Goal: Task Accomplishment & Management: Use online tool/utility

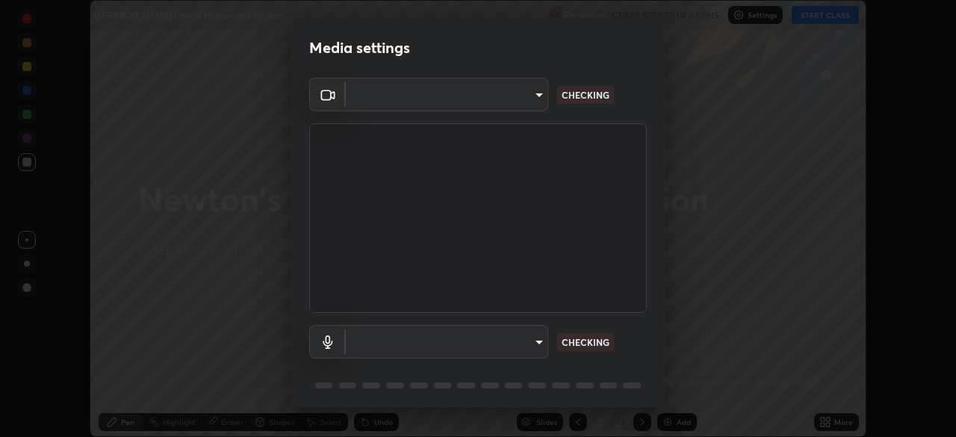
scroll to position [437, 956]
type input "9cdaf2f5b4ebc457084c3d2a91e6865996f4633c2dd879e16a2147302b78376d"
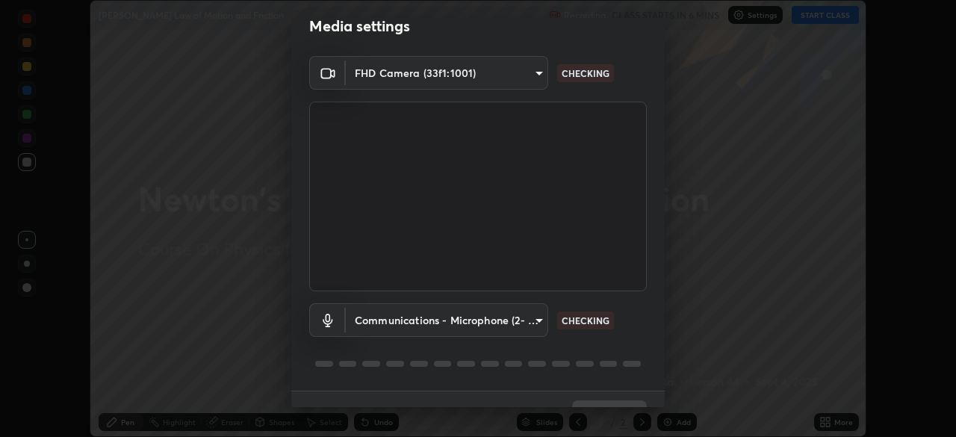
click at [529, 320] on body "Erase all [PERSON_NAME] Law of Motion and Friction Recording CLASS STARTS IN 6 …" at bounding box center [478, 218] width 956 height 437
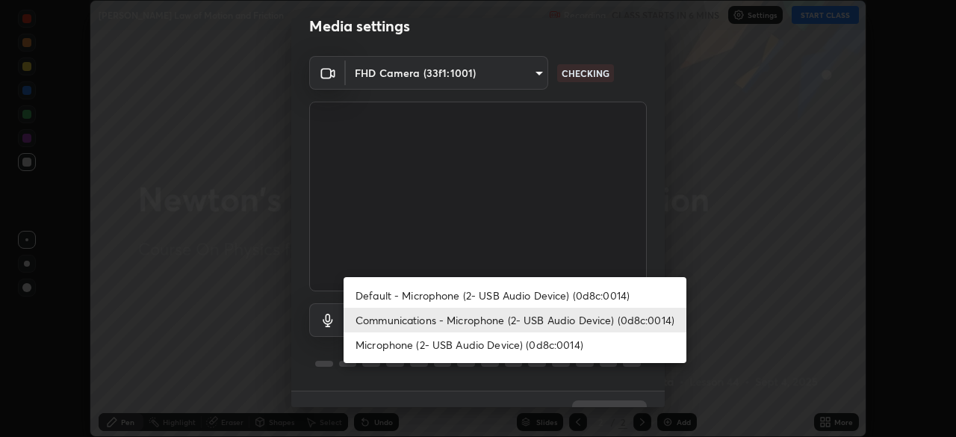
click at [548, 344] on li "Microphone (2- USB Audio Device) (0d8c:0014)" at bounding box center [515, 344] width 343 height 25
type input "5f714eeae309ba4c6b6990f01007decf7fe8c28560cedad04891ddc8fa5a6627"
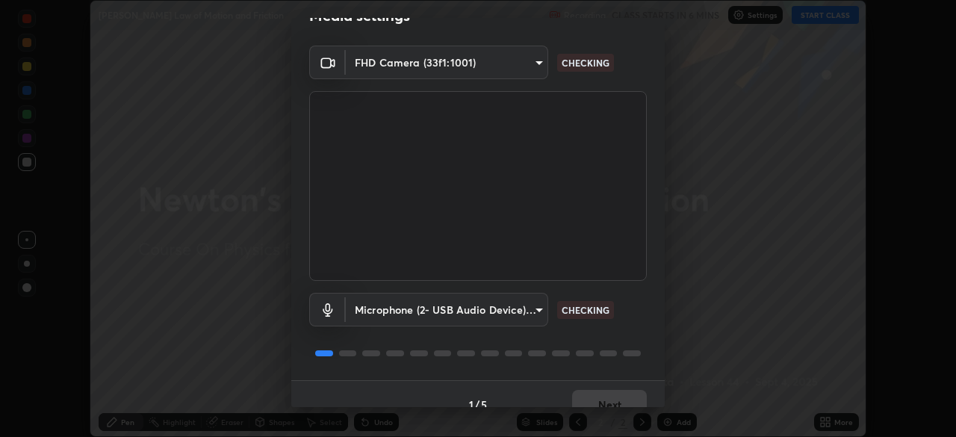
scroll to position [53, 0]
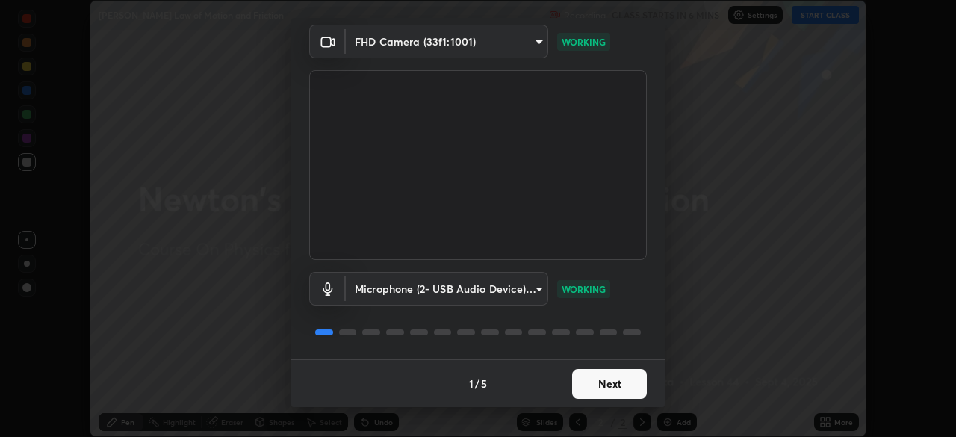
click at [623, 383] on button "Next" at bounding box center [609, 384] width 75 height 30
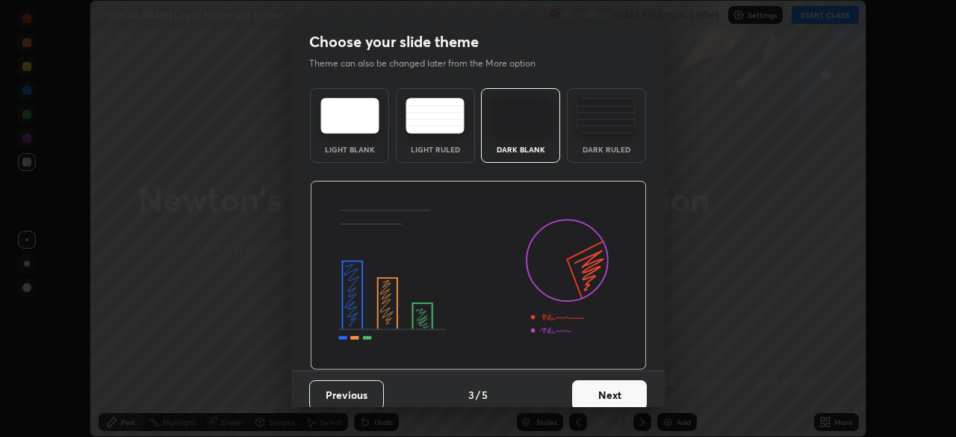
click at [623, 382] on button "Next" at bounding box center [609, 395] width 75 height 30
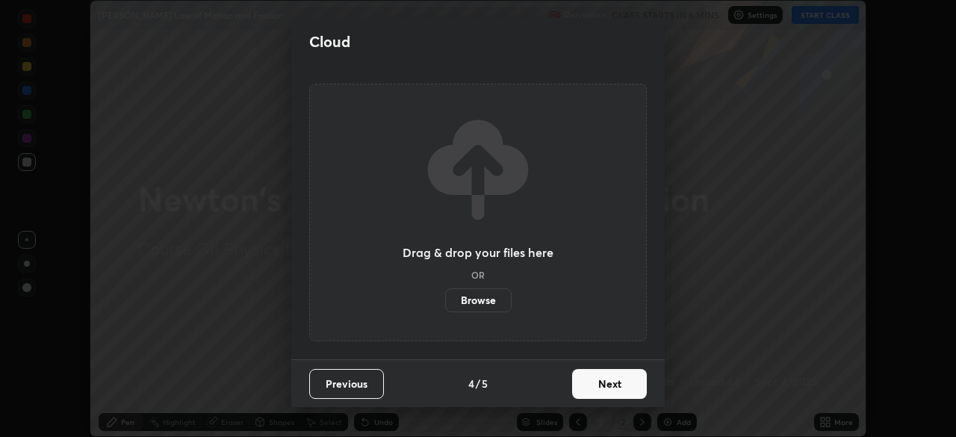
click at [624, 384] on button "Next" at bounding box center [609, 384] width 75 height 30
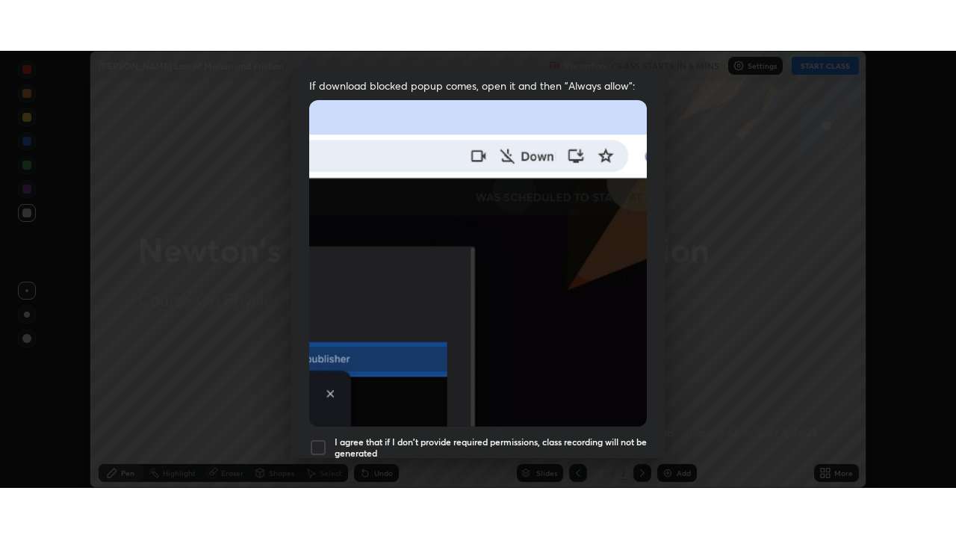
scroll to position [358, 0]
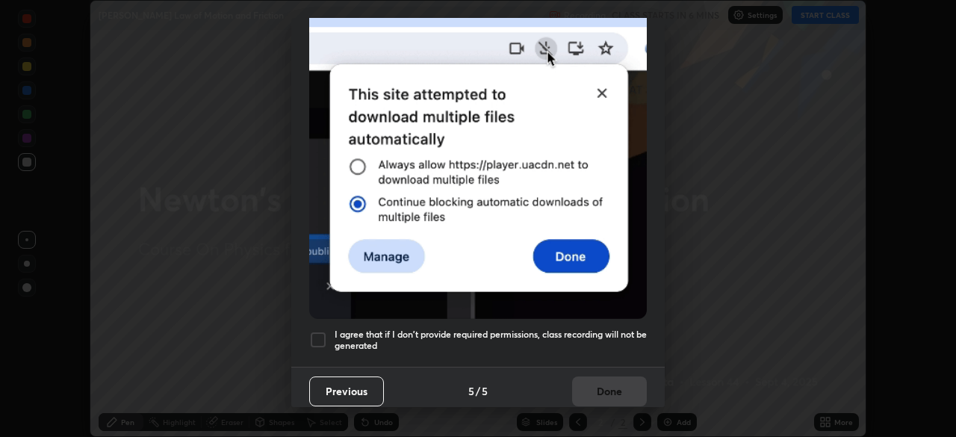
click at [580, 329] on h5 "I agree that if I don't provide required permissions, class recording will not …" at bounding box center [491, 340] width 312 height 23
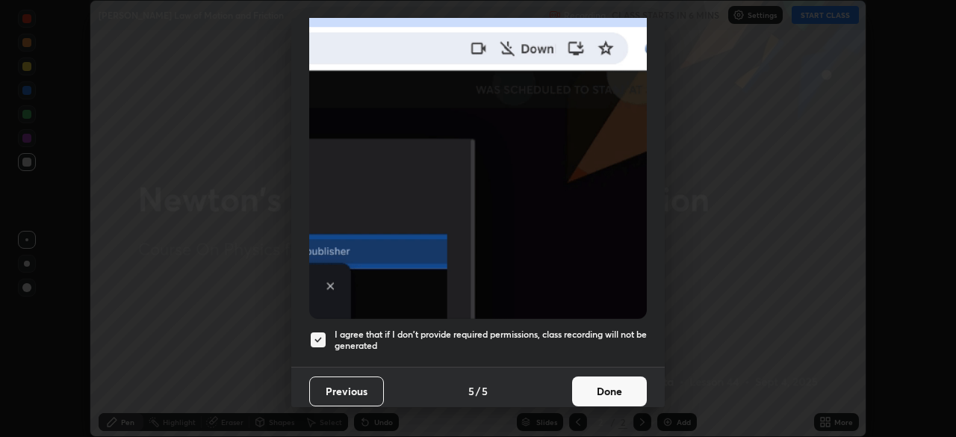
click at [602, 378] on button "Done" at bounding box center [609, 392] width 75 height 30
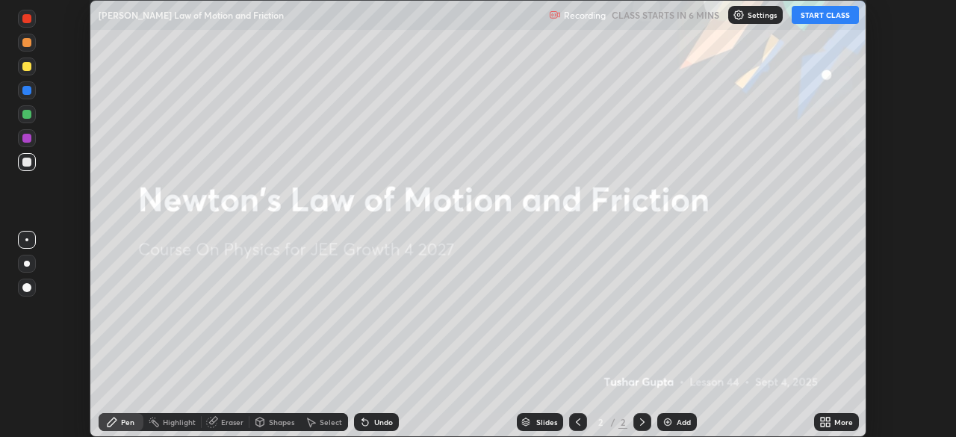
click at [834, 415] on div "More" at bounding box center [836, 422] width 45 height 18
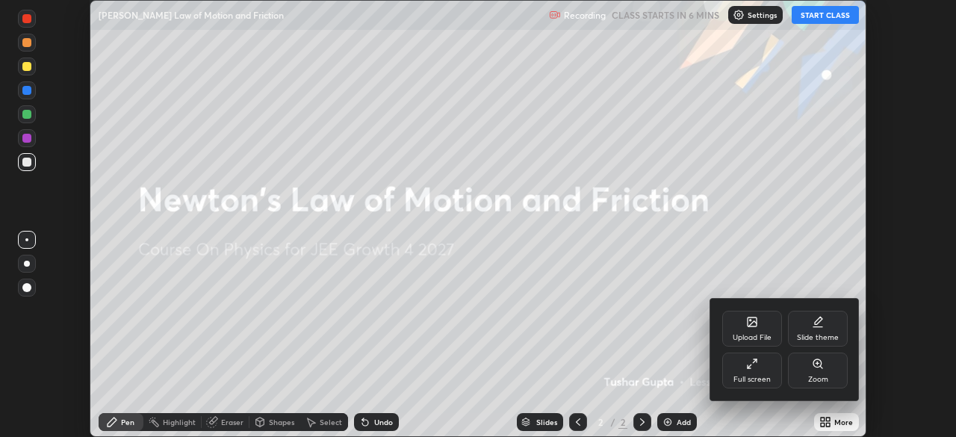
click at [765, 374] on div "Full screen" at bounding box center [752, 371] width 60 height 36
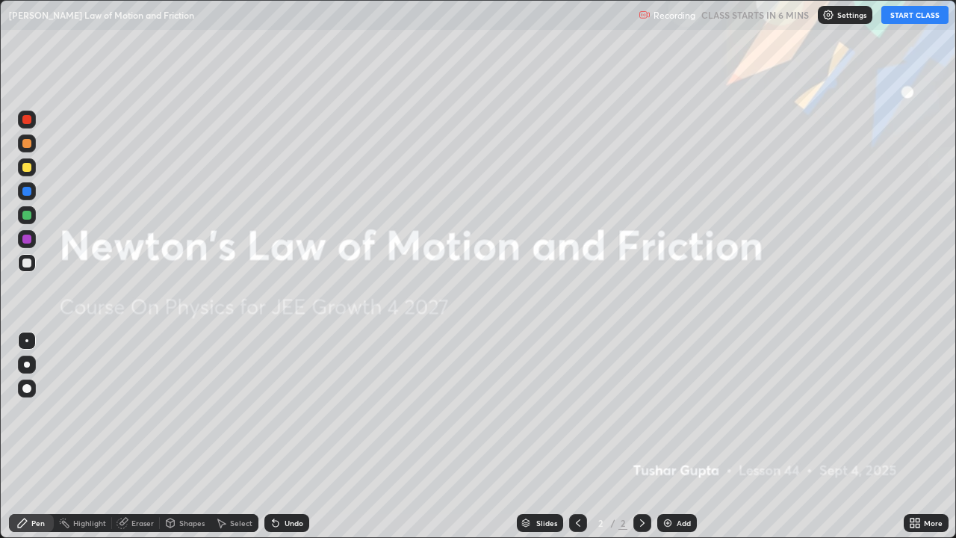
scroll to position [538, 956]
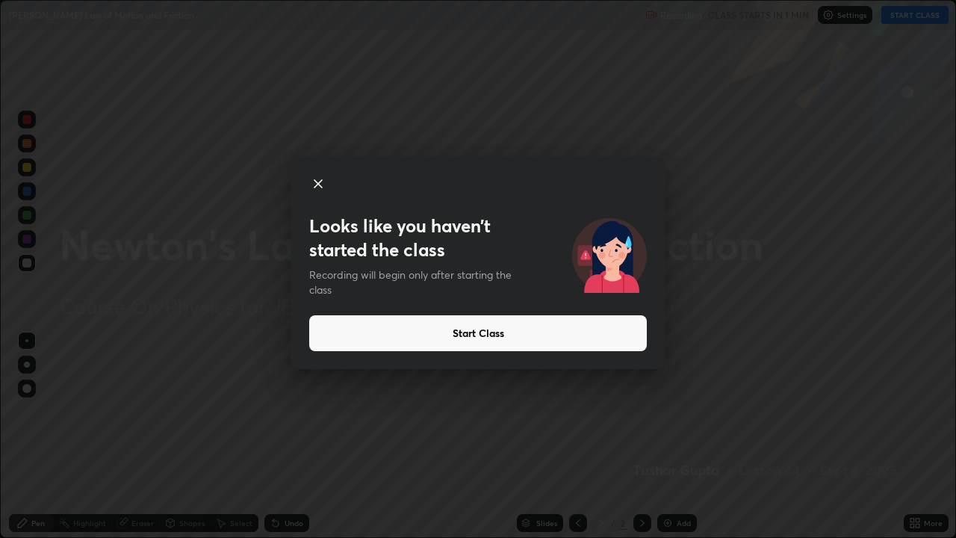
click at [564, 335] on button "Start Class" at bounding box center [478, 333] width 338 height 36
click at [554, 339] on button "Start Class" at bounding box center [478, 333] width 338 height 36
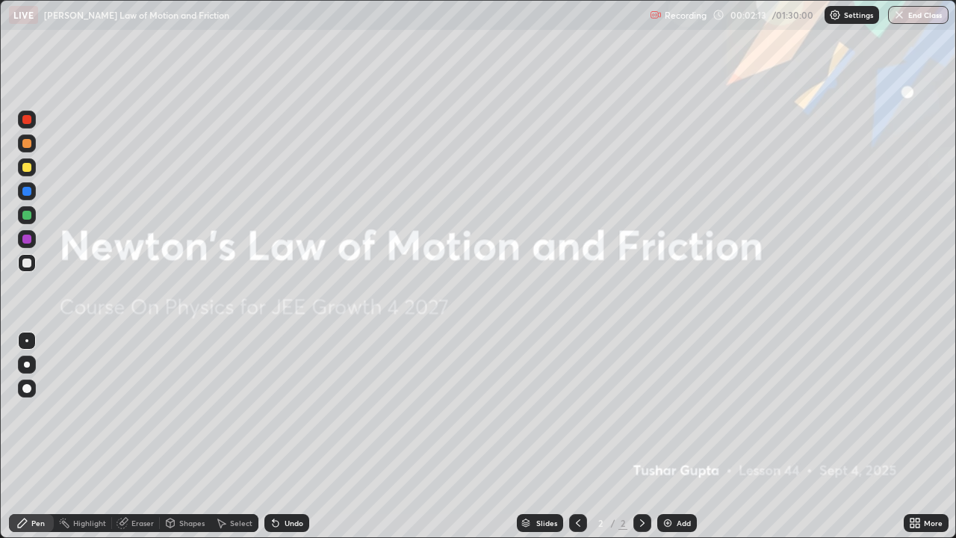
click at [34, 237] on div at bounding box center [27, 239] width 18 height 18
click at [679, 436] on div "Add" at bounding box center [684, 522] width 14 height 7
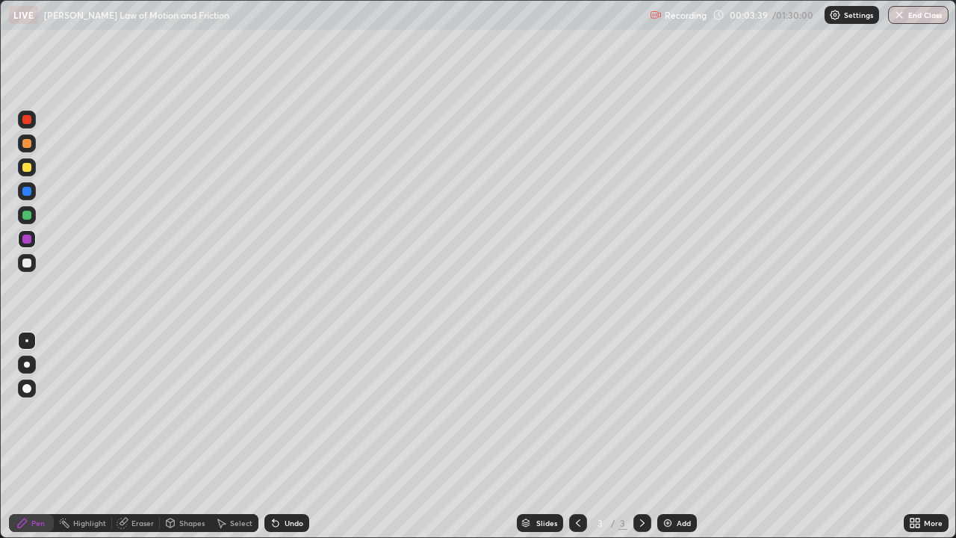
click at [288, 436] on div "Undo" at bounding box center [294, 522] width 19 height 7
click at [182, 436] on div "Shapes" at bounding box center [185, 523] width 51 height 18
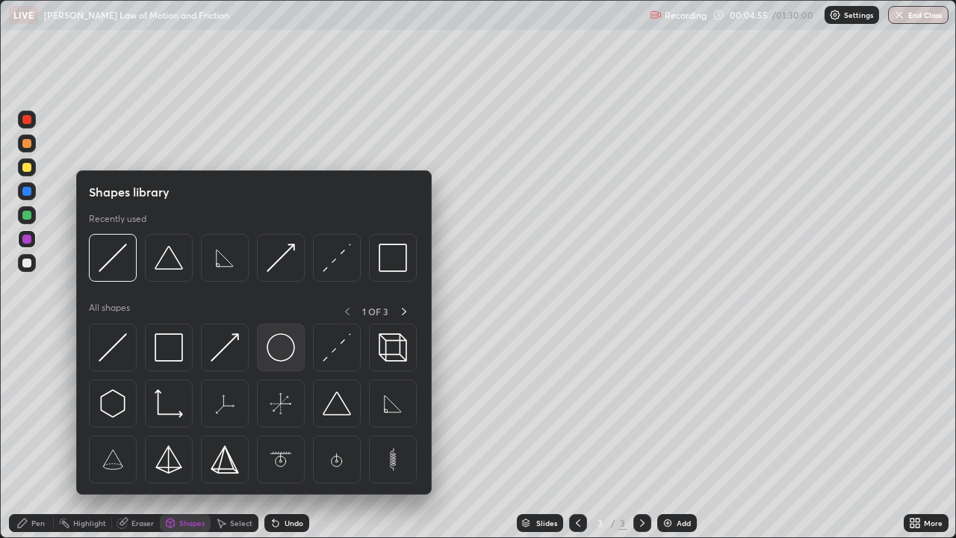
click at [282, 346] on img at bounding box center [281, 347] width 28 height 28
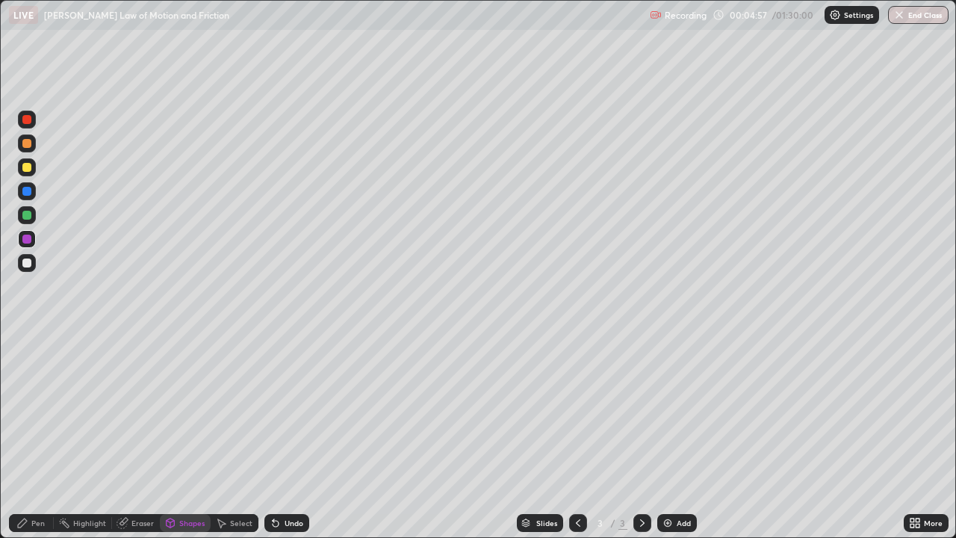
click at [40, 436] on div "Pen" at bounding box center [37, 522] width 13 height 7
click at [299, 436] on div "Undo" at bounding box center [294, 522] width 19 height 7
click at [302, 436] on div "Undo" at bounding box center [286, 523] width 45 height 18
click at [301, 436] on div "Undo" at bounding box center [286, 523] width 45 height 18
click at [300, 436] on div "Undo" at bounding box center [294, 522] width 19 height 7
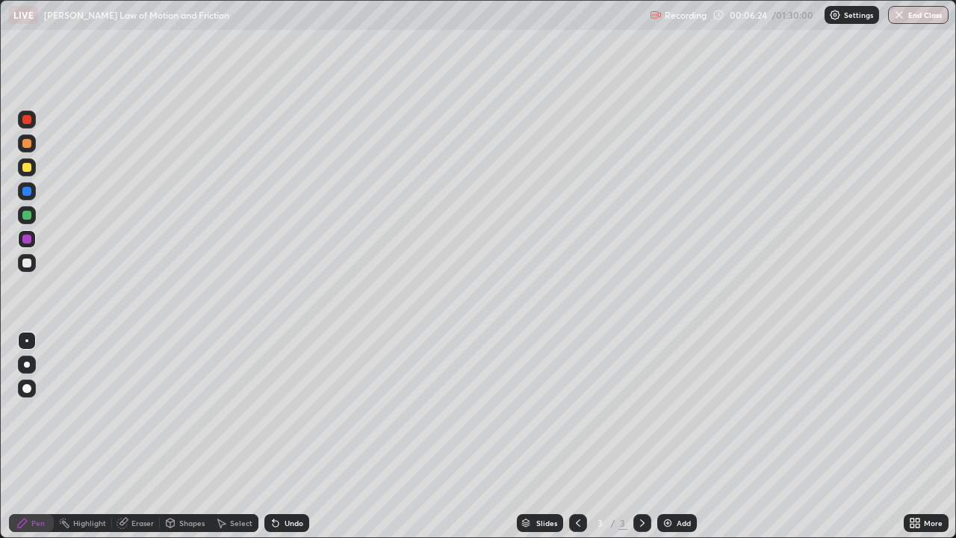
click at [694, 436] on div "Slides 3 / 3 Add" at bounding box center [606, 523] width 595 height 30
click at [679, 436] on div "Add" at bounding box center [684, 522] width 14 height 7
click at [34, 264] on div at bounding box center [27, 263] width 18 height 18
click at [574, 436] on icon at bounding box center [578, 523] width 12 height 12
click at [289, 436] on div "Undo" at bounding box center [294, 522] width 19 height 7
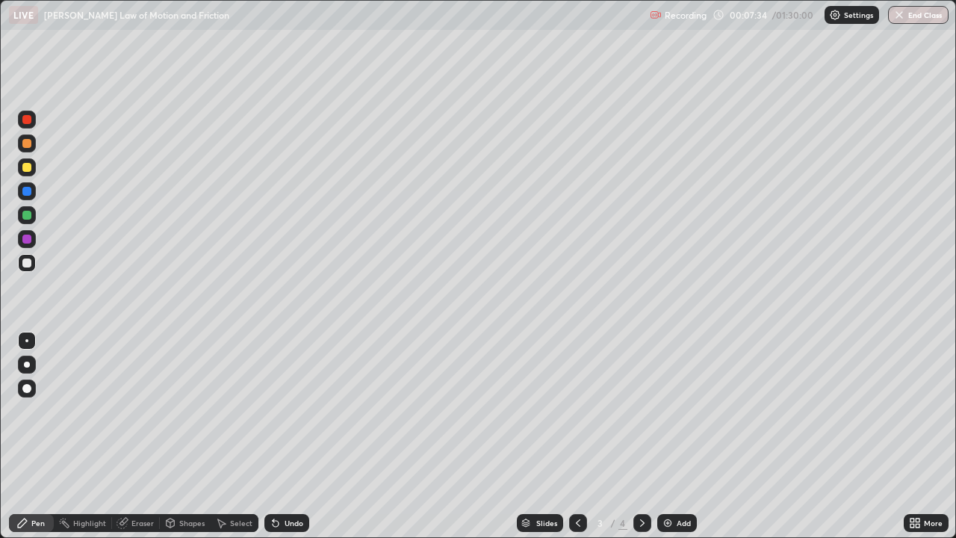
click at [294, 436] on div "Undo" at bounding box center [294, 522] width 19 height 7
click at [285, 436] on div "Undo" at bounding box center [286, 523] width 45 height 18
click at [284, 436] on div "Undo" at bounding box center [286, 523] width 45 height 18
click at [641, 436] on icon at bounding box center [642, 523] width 12 height 12
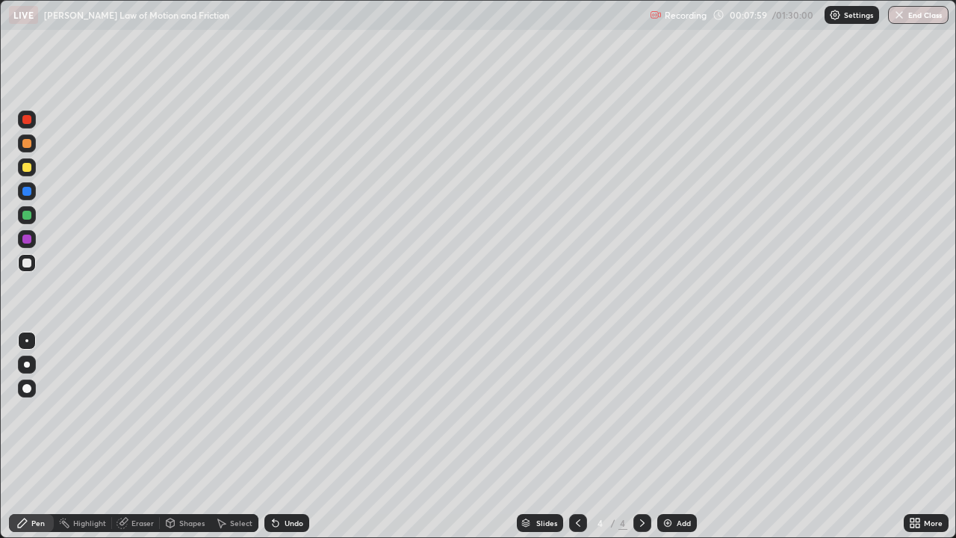
click at [577, 436] on icon at bounding box center [578, 523] width 12 height 12
click at [639, 436] on icon at bounding box center [642, 523] width 12 height 12
click at [291, 436] on div "Undo" at bounding box center [294, 522] width 19 height 7
click at [288, 436] on div "Undo" at bounding box center [286, 523] width 45 height 18
click at [682, 436] on div "Add" at bounding box center [684, 522] width 14 height 7
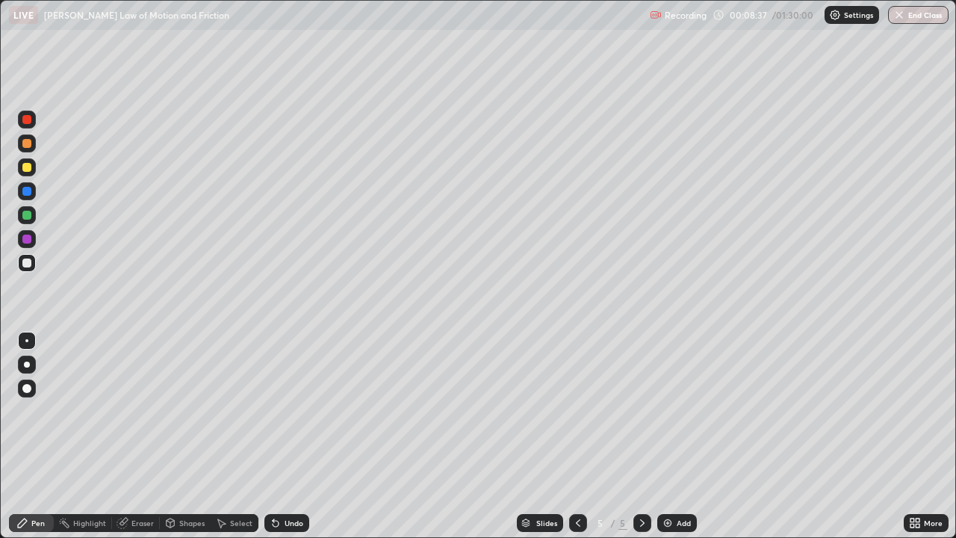
click at [195, 436] on div "Shapes" at bounding box center [191, 522] width 25 height 7
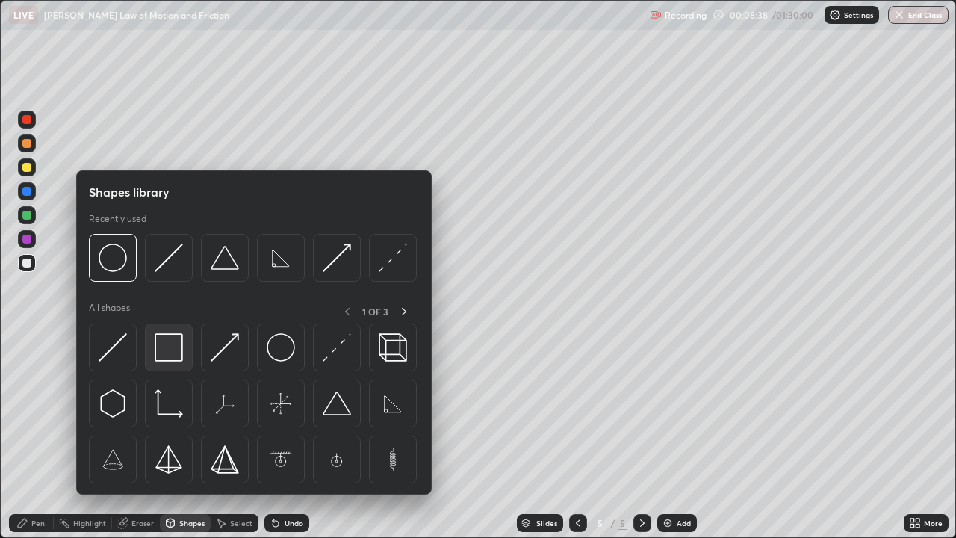
click at [176, 350] on img at bounding box center [169, 347] width 28 height 28
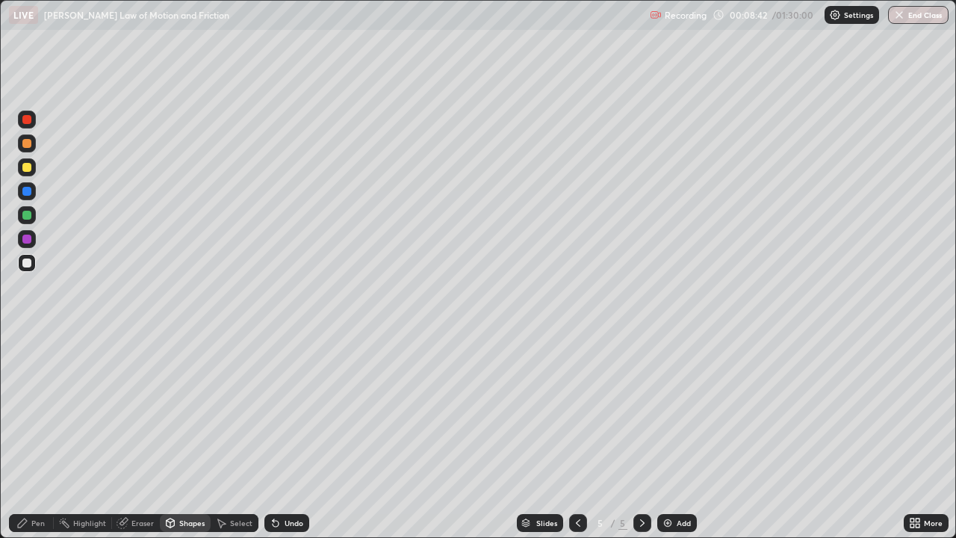
click at [27, 192] on div at bounding box center [26, 191] width 9 height 9
click at [279, 436] on icon at bounding box center [276, 523] width 12 height 12
click at [41, 436] on div "Pen" at bounding box center [37, 522] width 13 height 7
click at [297, 436] on div "Undo" at bounding box center [294, 522] width 19 height 7
click at [35, 267] on div at bounding box center [27, 263] width 18 height 18
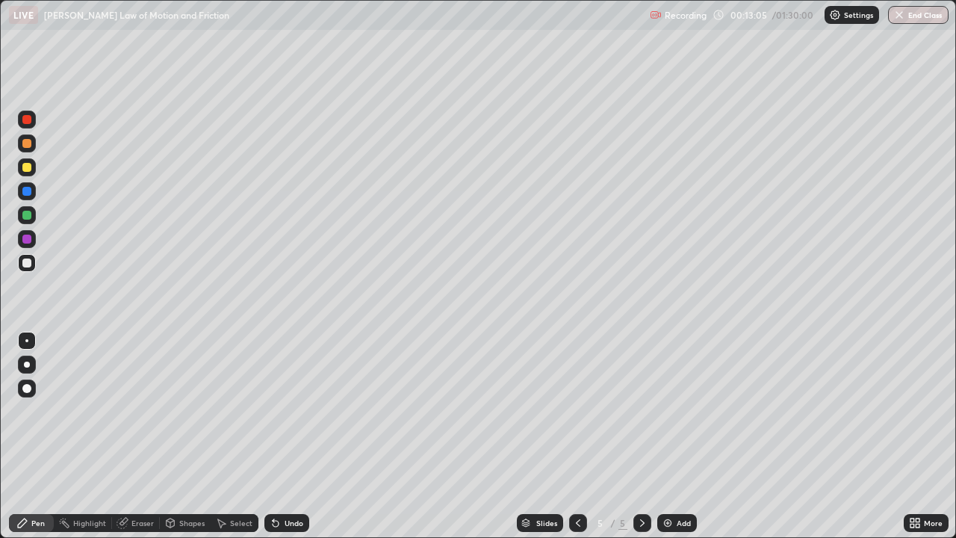
click at [577, 436] on icon at bounding box center [578, 523] width 12 height 12
click at [576, 436] on icon at bounding box center [578, 523] width 12 height 12
click at [633, 436] on div at bounding box center [642, 523] width 18 height 18
click at [569, 436] on div at bounding box center [578, 523] width 18 height 18
click at [641, 436] on icon at bounding box center [642, 523] width 12 height 12
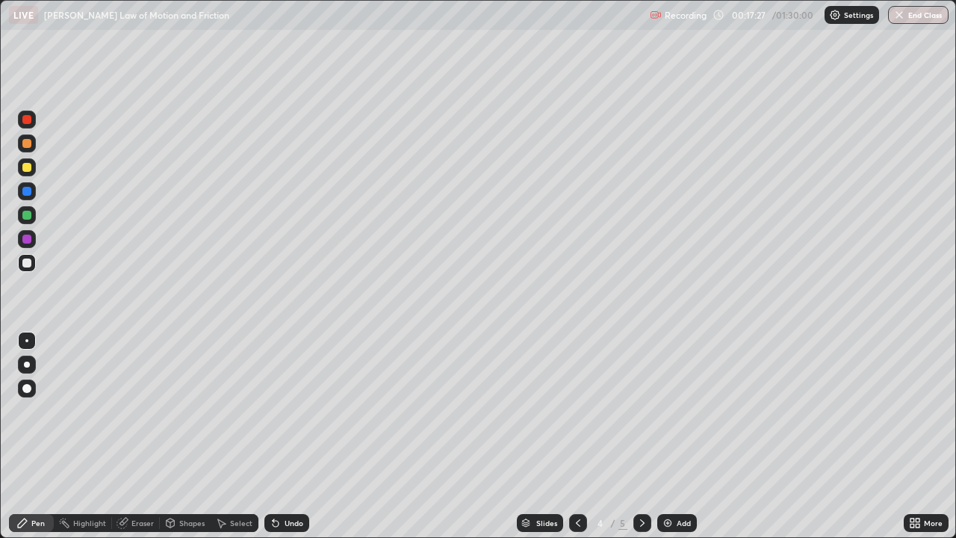
click at [641, 436] on icon at bounding box center [642, 523] width 12 height 12
click at [678, 436] on div "Add" at bounding box center [677, 523] width 40 height 18
click at [32, 196] on div at bounding box center [27, 191] width 18 height 18
click at [31, 169] on div at bounding box center [26, 167] width 9 height 9
click at [293, 436] on div "Undo" at bounding box center [294, 522] width 19 height 7
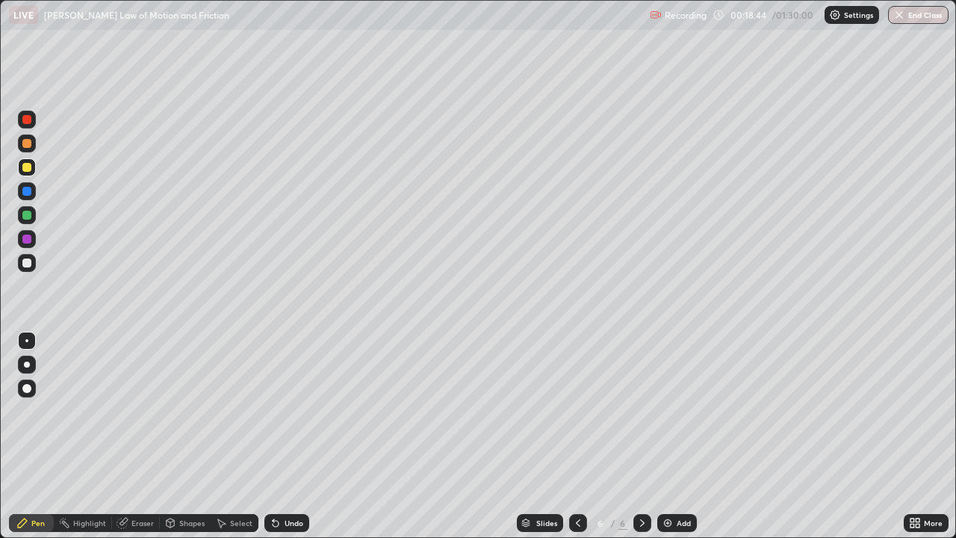
click at [28, 262] on div at bounding box center [26, 262] width 9 height 9
click at [669, 436] on img at bounding box center [668, 523] width 12 height 12
click at [294, 436] on div "Undo" at bounding box center [294, 522] width 19 height 7
click at [577, 436] on icon at bounding box center [578, 523] width 12 height 12
click at [641, 436] on icon at bounding box center [642, 523] width 12 height 12
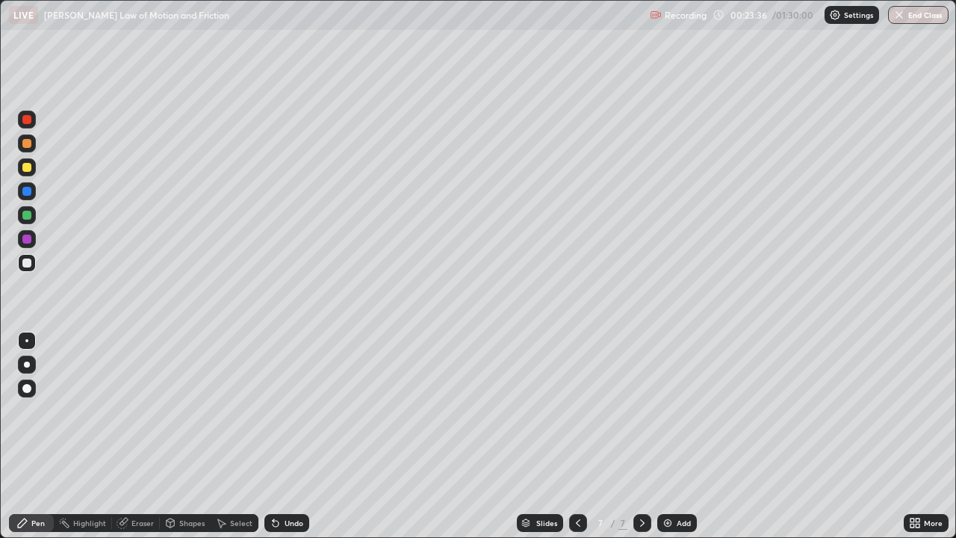
click at [672, 436] on div "Add" at bounding box center [677, 523] width 40 height 18
click at [25, 171] on div at bounding box center [26, 167] width 9 height 9
click at [675, 436] on div "Add" at bounding box center [677, 523] width 40 height 18
click at [293, 436] on div "Undo" at bounding box center [294, 522] width 19 height 7
click at [293, 436] on div "Undo" at bounding box center [286, 523] width 45 height 18
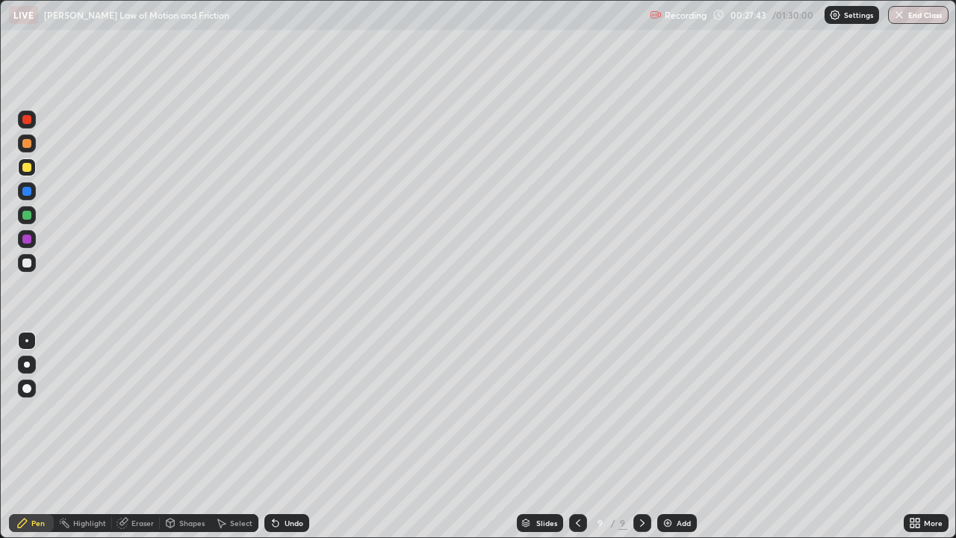
click at [294, 436] on div "Undo" at bounding box center [286, 523] width 45 height 18
click at [301, 436] on div "Undo" at bounding box center [294, 522] width 19 height 7
click at [302, 436] on div "Undo" at bounding box center [286, 523] width 45 height 18
click at [678, 436] on div "Add" at bounding box center [684, 522] width 14 height 7
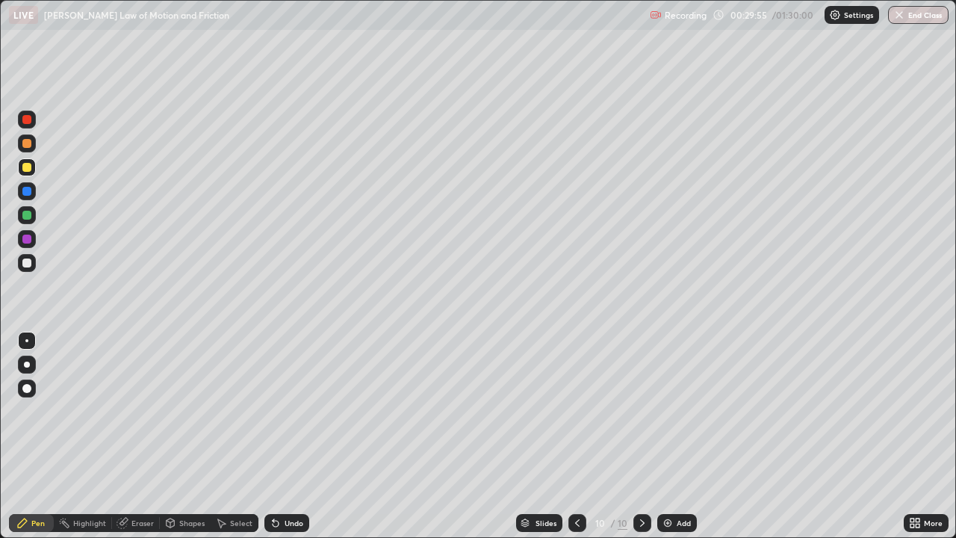
click at [25, 264] on div at bounding box center [26, 262] width 9 height 9
click at [143, 436] on div "Eraser" at bounding box center [142, 522] width 22 height 7
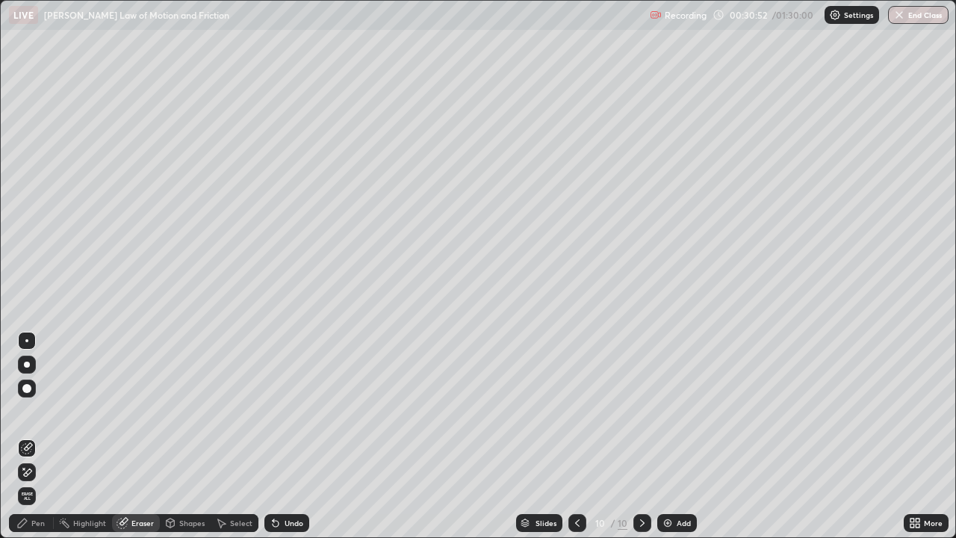
click at [35, 436] on div at bounding box center [27, 472] width 18 height 18
click at [36, 436] on div "Pen" at bounding box center [37, 522] width 13 height 7
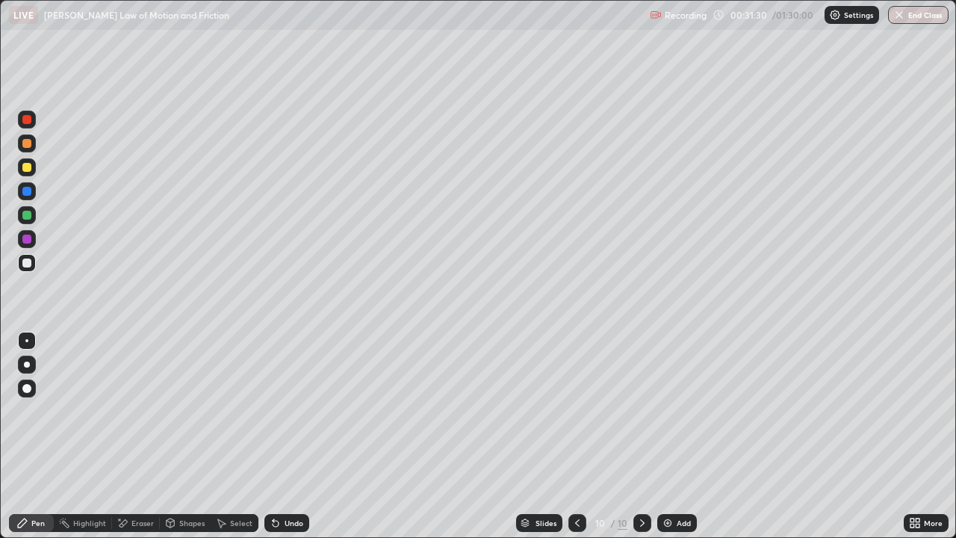
click at [294, 436] on div "Undo" at bounding box center [294, 522] width 19 height 7
click at [299, 436] on div "Undo" at bounding box center [294, 522] width 19 height 7
click at [294, 436] on div "Undo" at bounding box center [294, 522] width 19 height 7
click at [292, 436] on div "Undo" at bounding box center [294, 522] width 19 height 7
click at [291, 436] on div "Undo" at bounding box center [294, 522] width 19 height 7
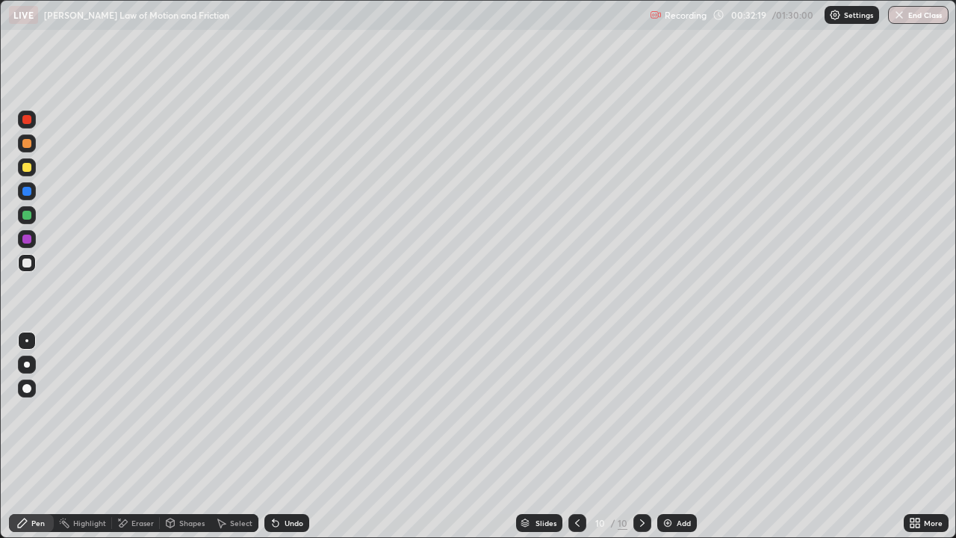
click at [28, 216] on div at bounding box center [26, 215] width 9 height 9
click at [291, 436] on div "Undo" at bounding box center [294, 522] width 19 height 7
click at [292, 436] on div "Undo" at bounding box center [294, 522] width 19 height 7
click at [296, 436] on div "Undo" at bounding box center [294, 522] width 19 height 7
click at [289, 436] on div "Undo" at bounding box center [294, 522] width 19 height 7
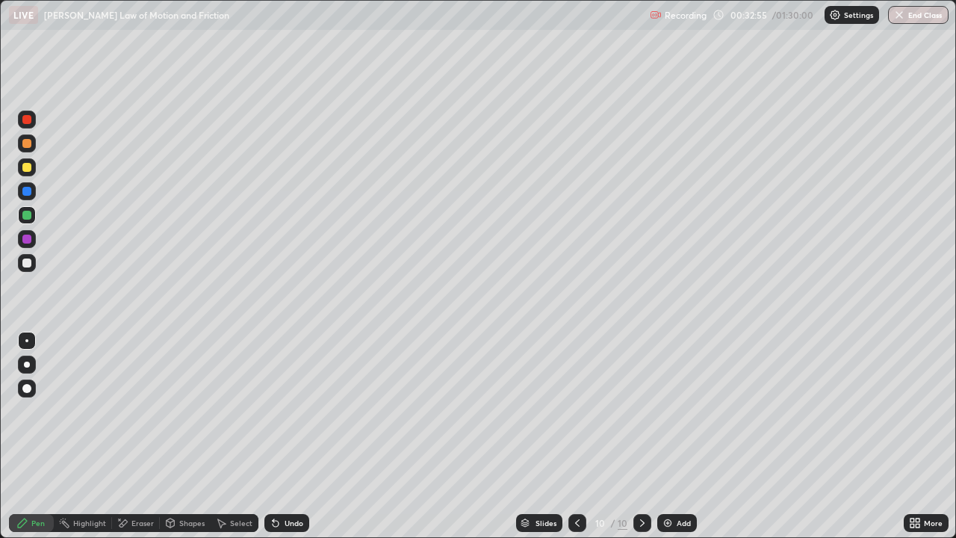
click at [133, 436] on div "Eraser" at bounding box center [142, 522] width 22 height 7
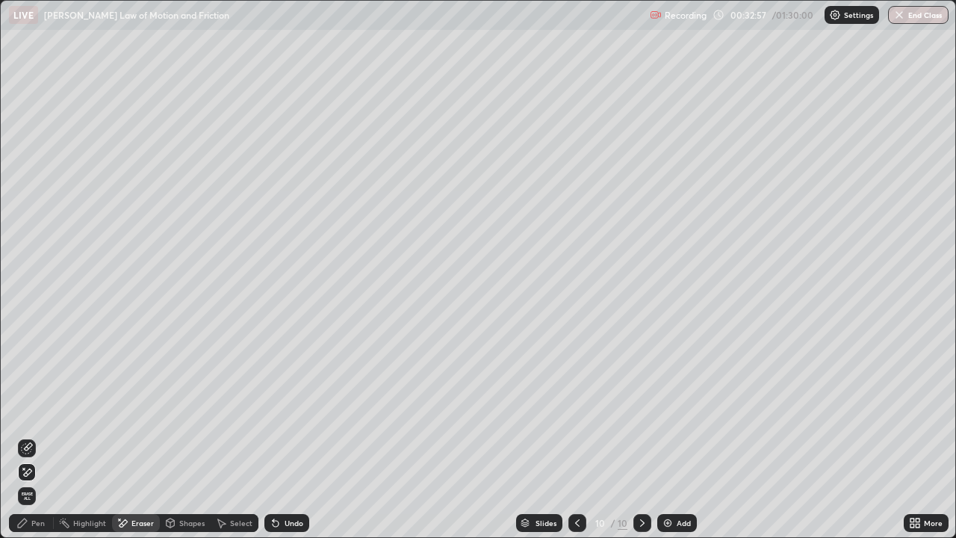
click at [35, 436] on div "Pen" at bounding box center [37, 522] width 13 height 7
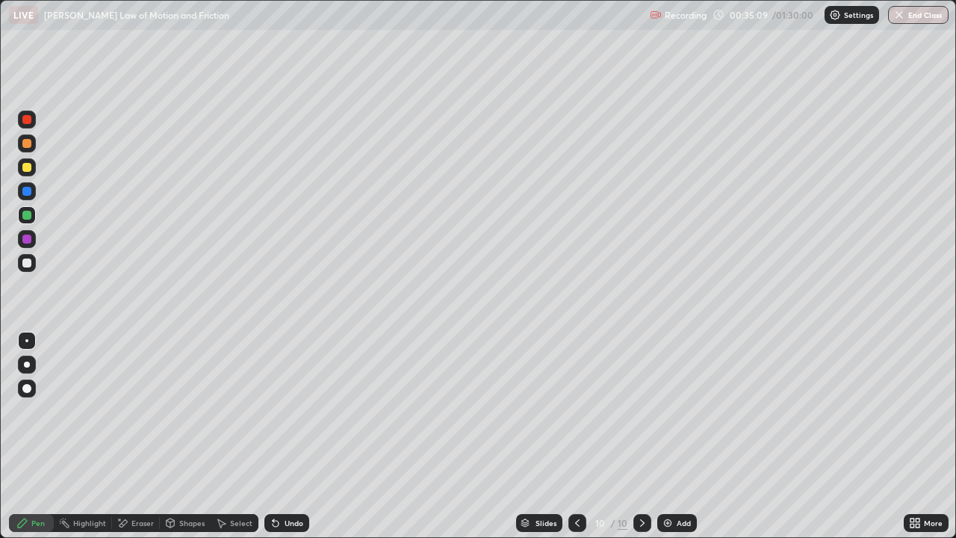
click at [273, 436] on icon at bounding box center [273, 519] width 1 height 1
click at [273, 436] on icon at bounding box center [276, 524] width 6 height 6
click at [273, 436] on icon at bounding box center [273, 519] width 1 height 1
click at [89, 436] on div "Highlight" at bounding box center [89, 522] width 33 height 7
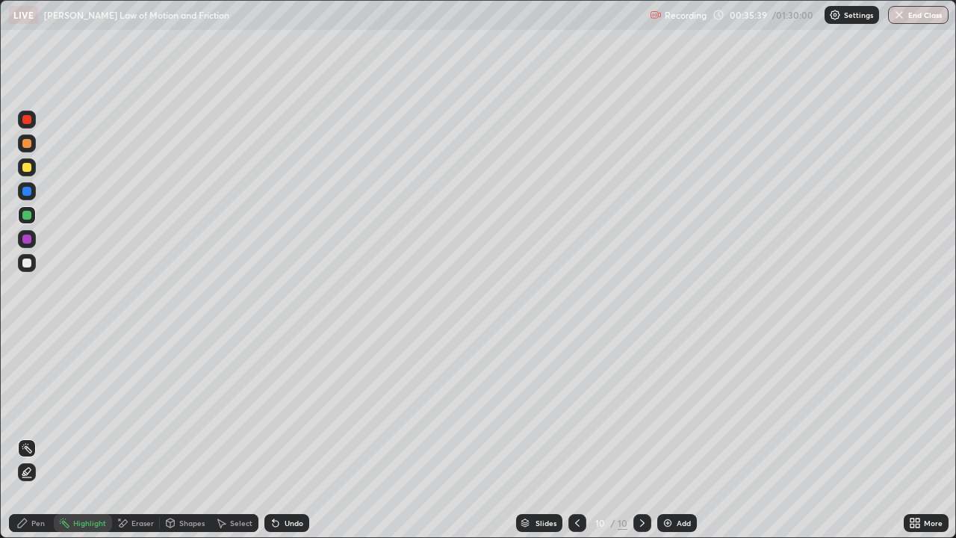
click at [123, 436] on div "Eraser" at bounding box center [136, 523] width 48 height 18
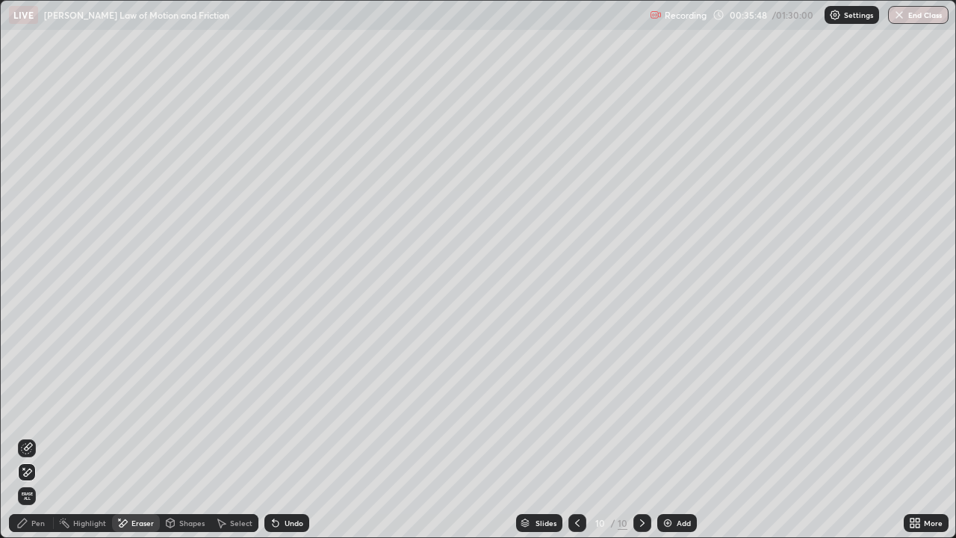
click at [666, 436] on img at bounding box center [668, 523] width 12 height 12
click at [39, 436] on div "Pen" at bounding box center [37, 522] width 13 height 7
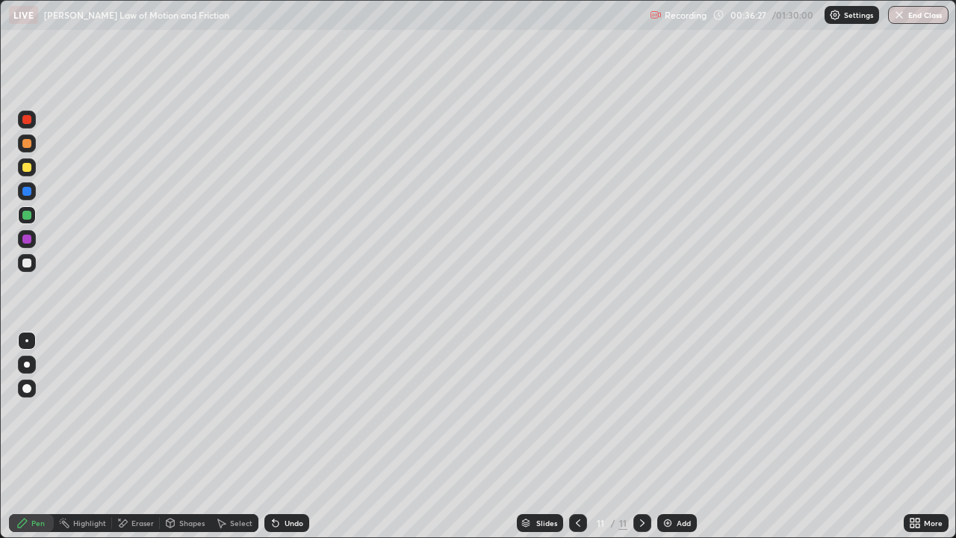
click at [176, 436] on div "Shapes" at bounding box center [185, 523] width 51 height 18
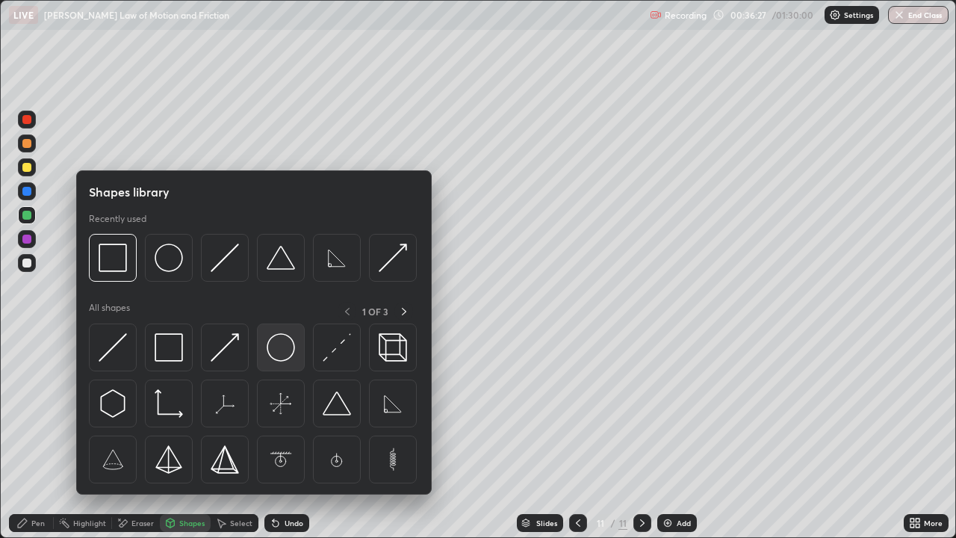
click at [273, 341] on img at bounding box center [281, 347] width 28 height 28
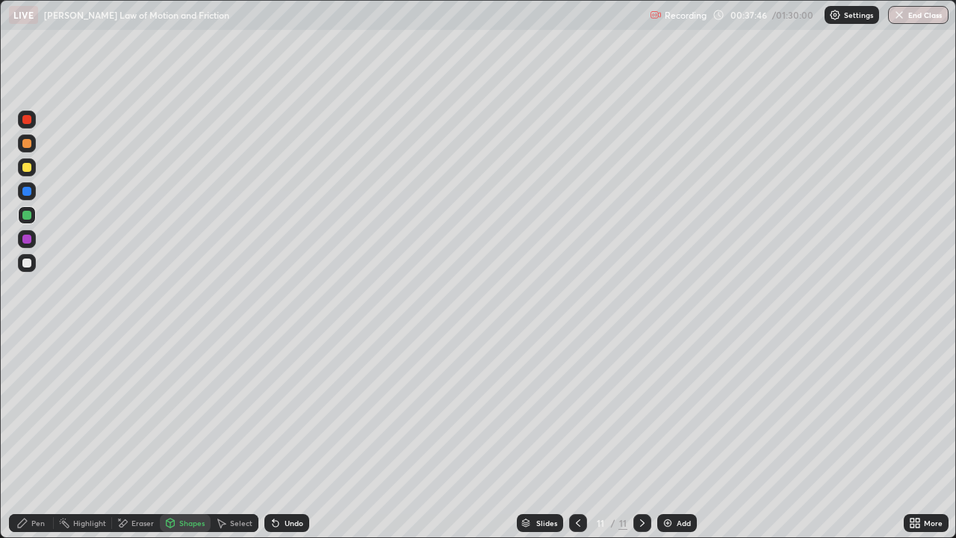
click at [35, 265] on div at bounding box center [27, 263] width 18 height 18
click at [292, 436] on div "Undo" at bounding box center [294, 522] width 19 height 7
click at [291, 436] on div "Undo" at bounding box center [294, 522] width 19 height 7
click at [38, 436] on div "Pen" at bounding box center [31, 523] width 45 height 18
click at [288, 436] on div "Undo" at bounding box center [294, 522] width 19 height 7
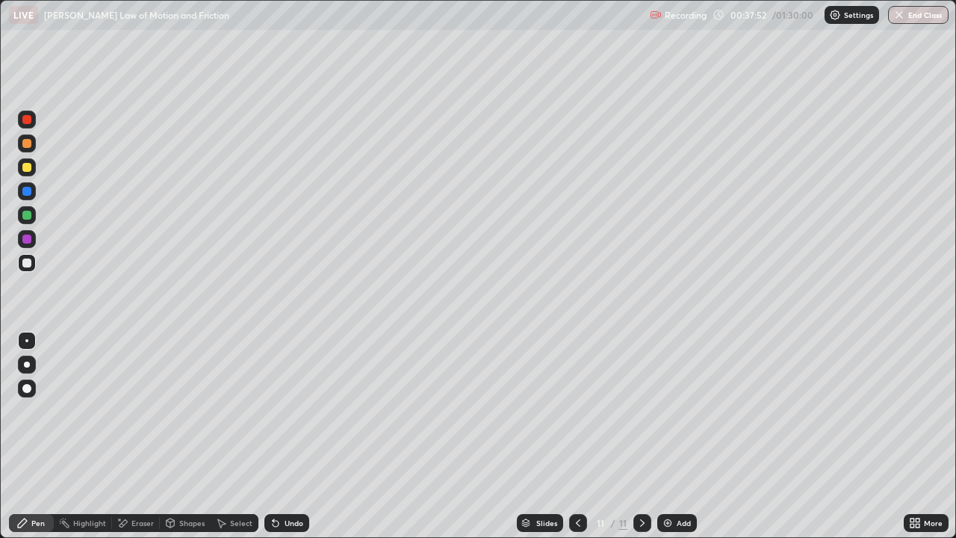
click at [283, 436] on div "Undo" at bounding box center [286, 523] width 45 height 18
click at [285, 436] on div "Undo" at bounding box center [294, 522] width 19 height 7
click at [288, 436] on div "Undo" at bounding box center [286, 523] width 45 height 18
click at [31, 193] on div at bounding box center [26, 191] width 9 height 9
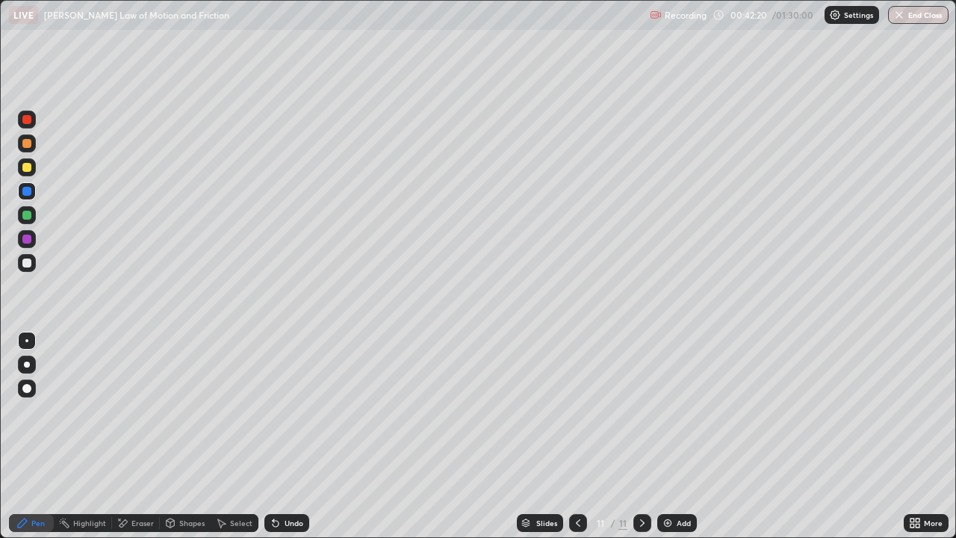
click at [666, 436] on img at bounding box center [668, 523] width 12 height 12
click at [577, 436] on div at bounding box center [578, 523] width 18 height 18
click at [635, 436] on div at bounding box center [642, 523] width 18 height 18
click at [293, 436] on div "Undo" at bounding box center [294, 522] width 19 height 7
click at [291, 436] on div "Undo" at bounding box center [286, 523] width 45 height 18
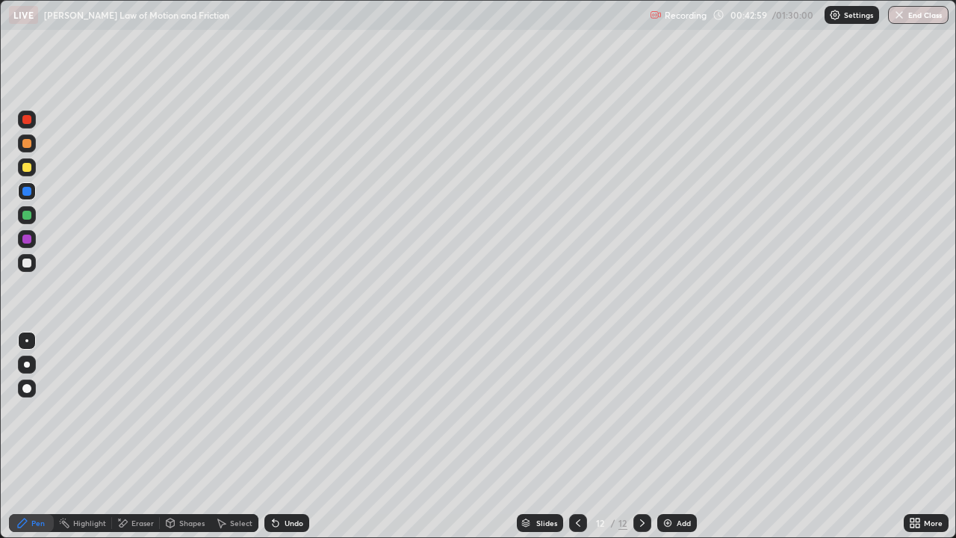
click at [290, 436] on div "Undo" at bounding box center [286, 523] width 45 height 18
click at [292, 436] on div "Undo" at bounding box center [286, 523] width 45 height 18
click at [196, 436] on div "Shapes" at bounding box center [191, 522] width 25 height 7
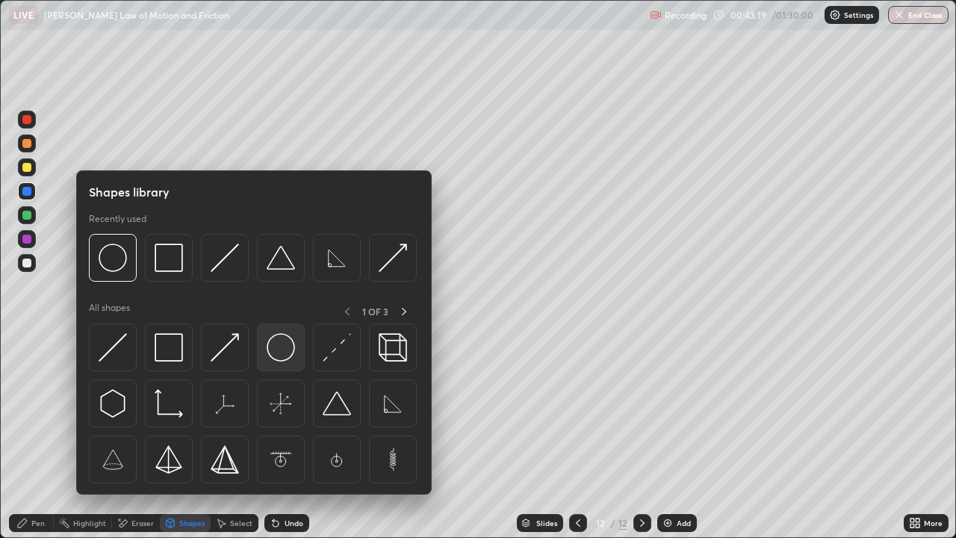
click at [280, 349] on img at bounding box center [281, 347] width 28 height 28
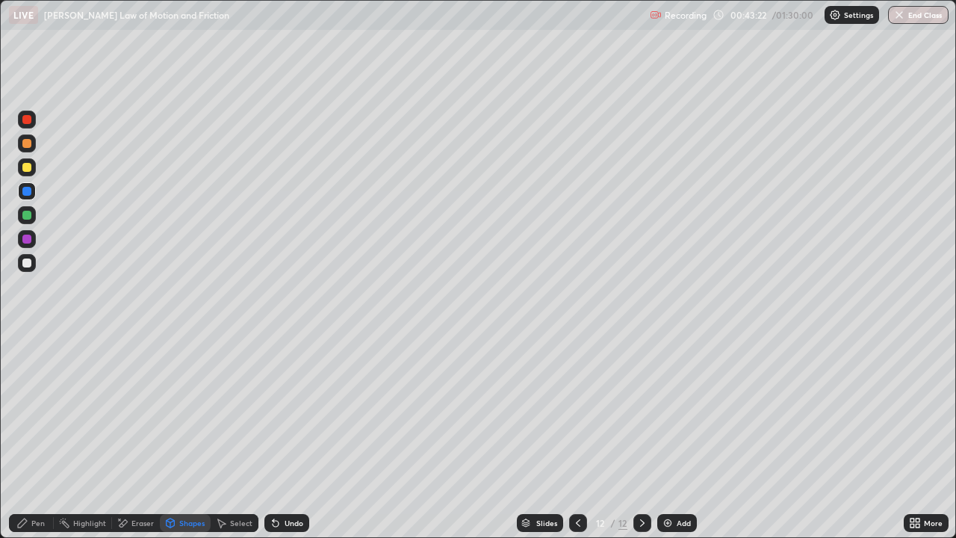
click at [43, 436] on div "Pen" at bounding box center [37, 522] width 13 height 7
click at [181, 436] on div "Shapes" at bounding box center [191, 522] width 25 height 7
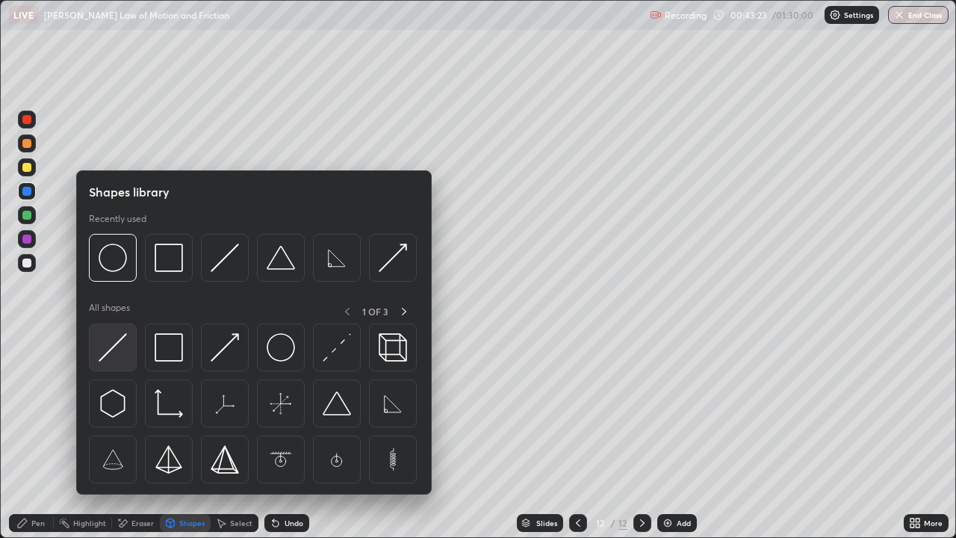
click at [123, 351] on img at bounding box center [113, 347] width 28 height 28
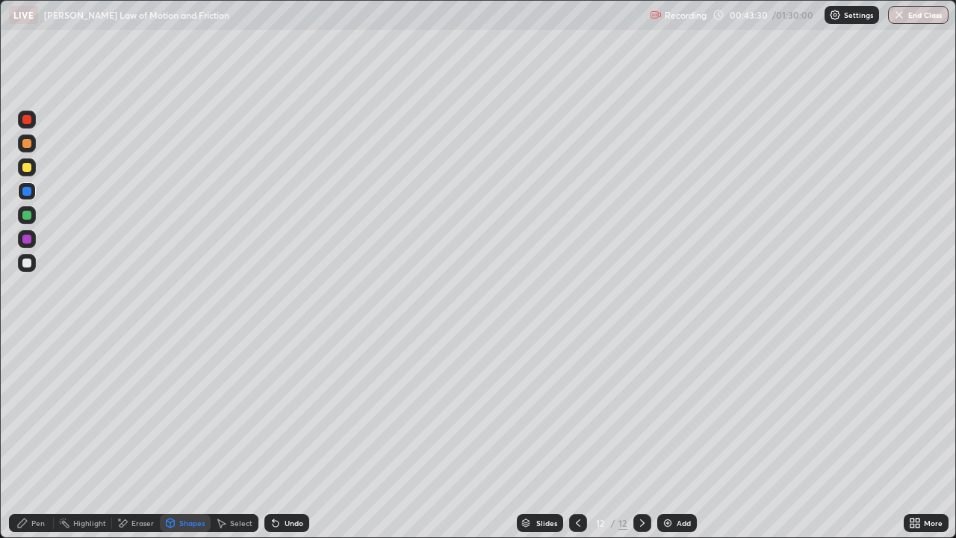
click at [35, 436] on div "Pen" at bounding box center [31, 523] width 45 height 18
click at [285, 436] on div "Undo" at bounding box center [294, 522] width 19 height 7
click at [147, 436] on div "Eraser" at bounding box center [142, 522] width 22 height 7
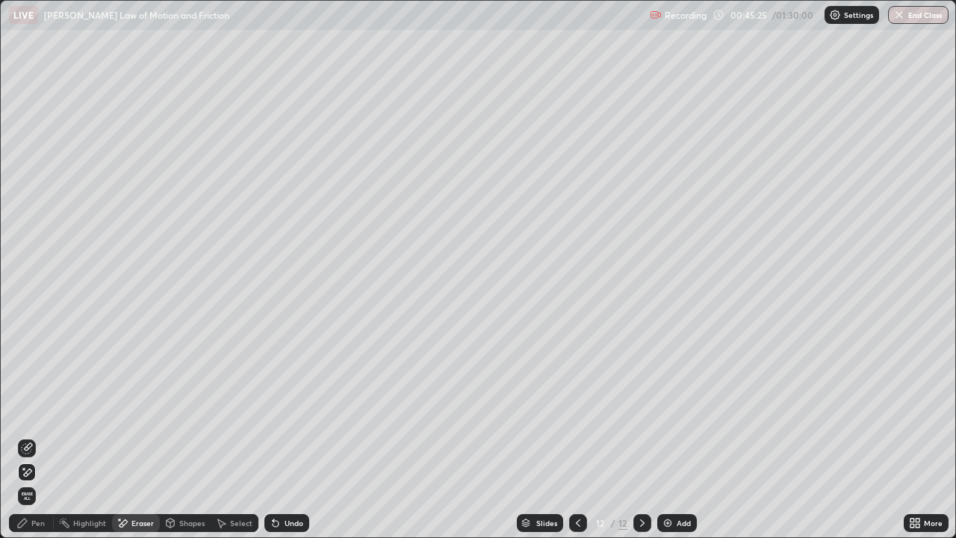
click at [38, 436] on div "Pen" at bounding box center [37, 522] width 13 height 7
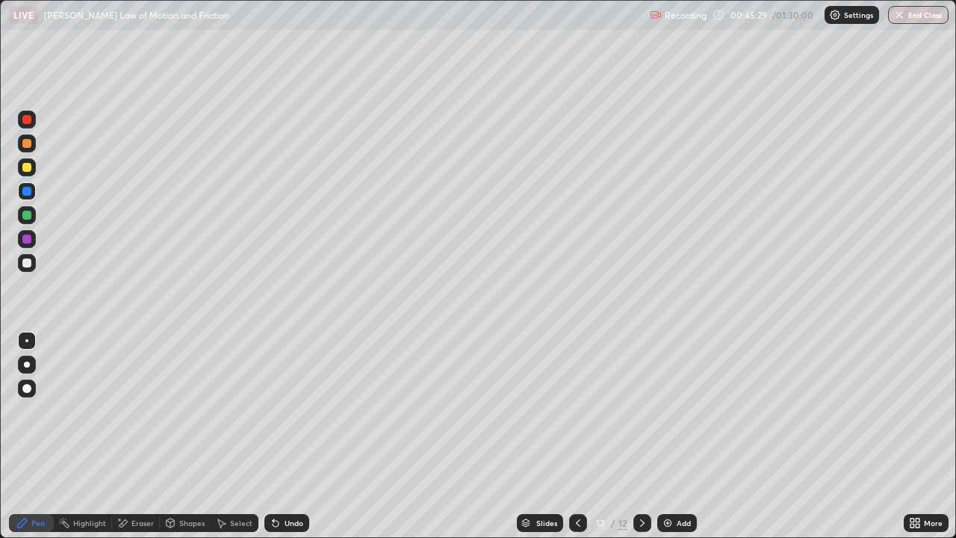
click at [148, 436] on div "Eraser" at bounding box center [136, 523] width 48 height 18
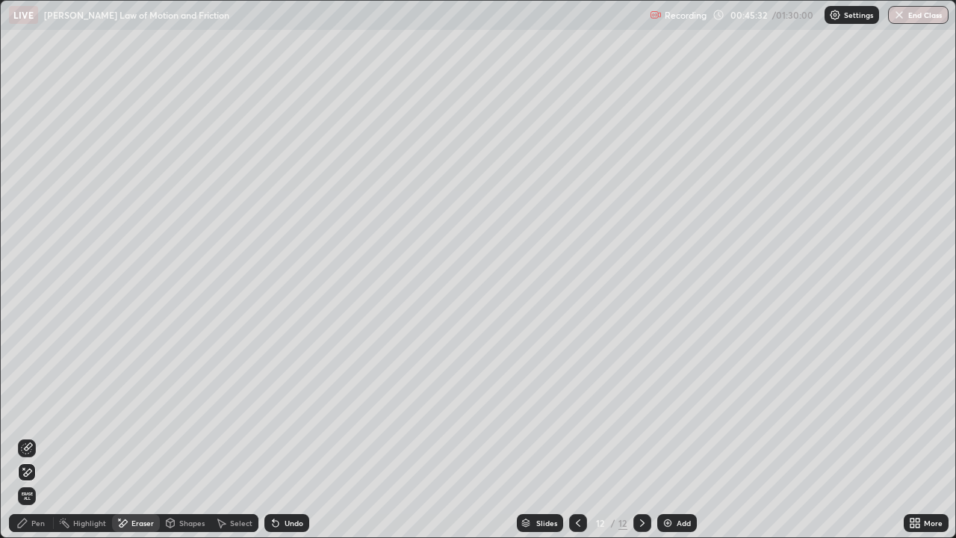
click at [37, 436] on div "Pen" at bounding box center [37, 522] width 13 height 7
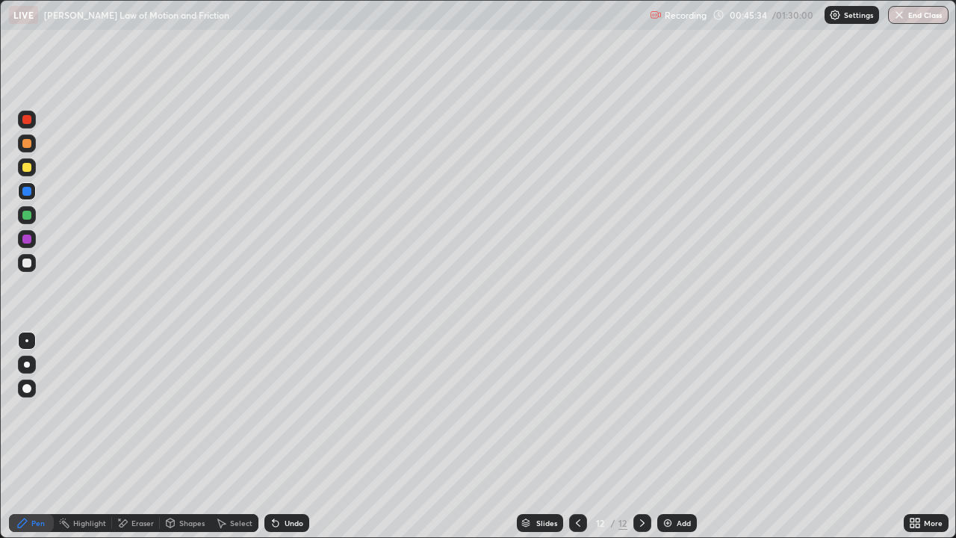
click at [136, 436] on div "Eraser" at bounding box center [142, 522] width 22 height 7
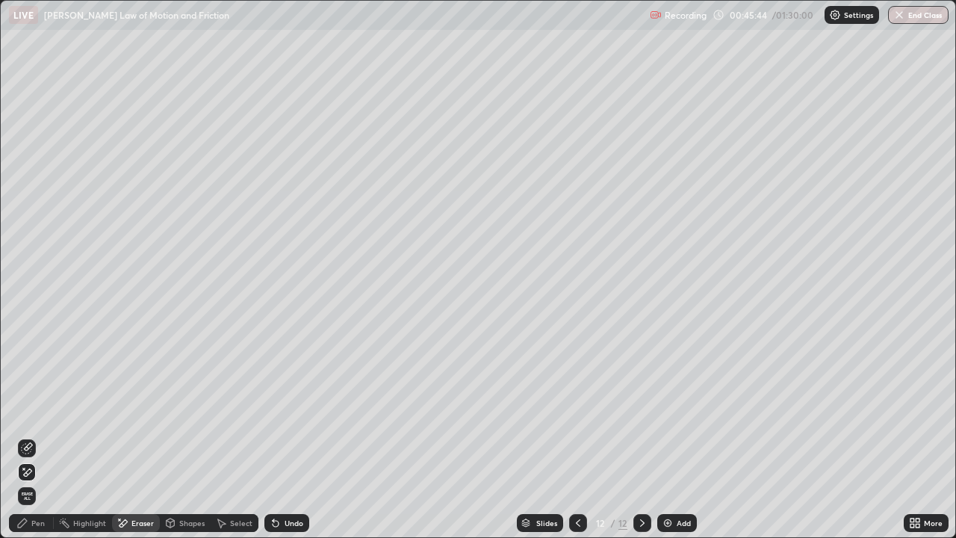
click at [37, 436] on div "Pen" at bounding box center [37, 522] width 13 height 7
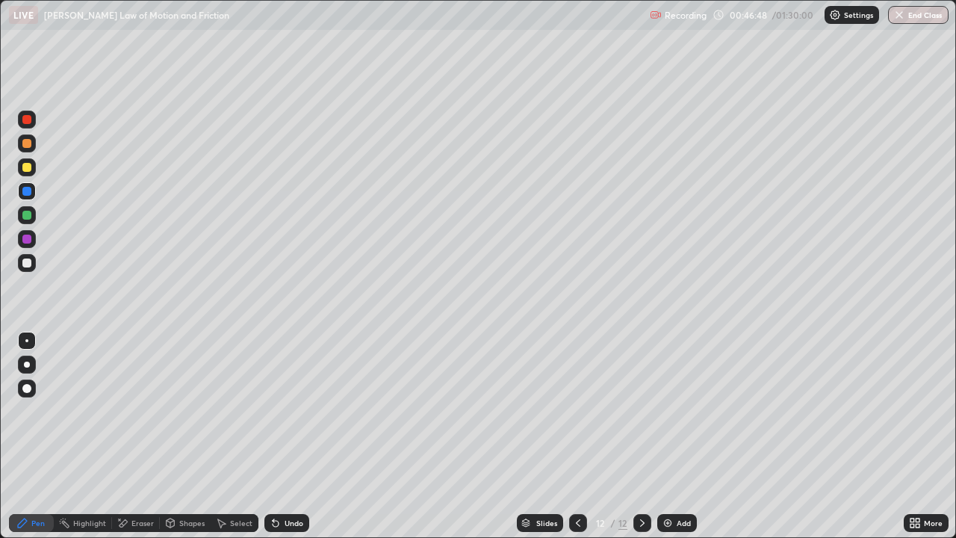
click at [33, 264] on div at bounding box center [27, 263] width 18 height 18
click at [691, 436] on div "Add" at bounding box center [677, 523] width 40 height 18
click at [293, 436] on div "Undo" at bounding box center [294, 522] width 19 height 7
click at [285, 436] on div "Undo" at bounding box center [294, 522] width 19 height 7
click at [577, 436] on icon at bounding box center [578, 523] width 12 height 12
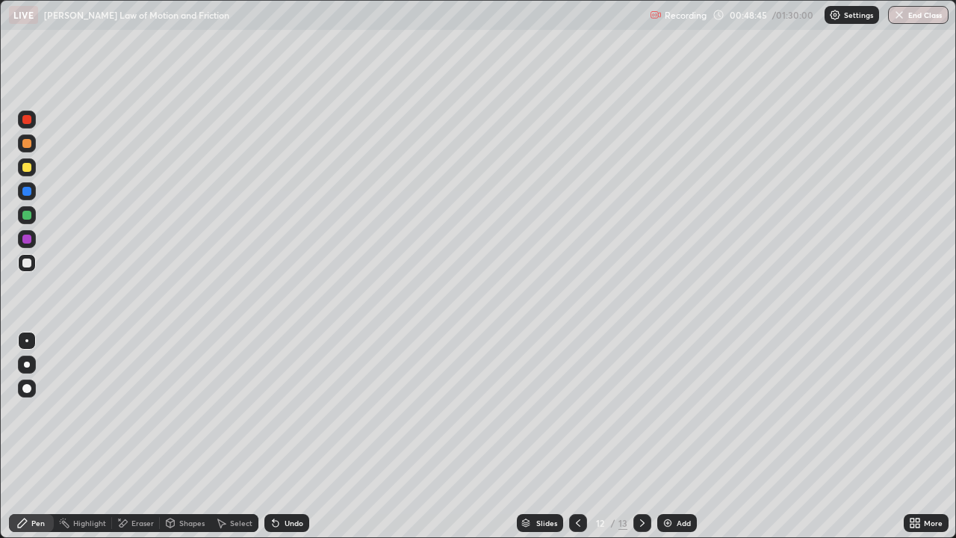
click at [22, 126] on div at bounding box center [27, 120] width 18 height 18
click at [299, 436] on div "Undo" at bounding box center [294, 522] width 19 height 7
click at [290, 436] on div "Undo" at bounding box center [294, 522] width 19 height 7
click at [289, 436] on div "Undo" at bounding box center [294, 522] width 19 height 7
click at [300, 436] on div "Undo" at bounding box center [294, 522] width 19 height 7
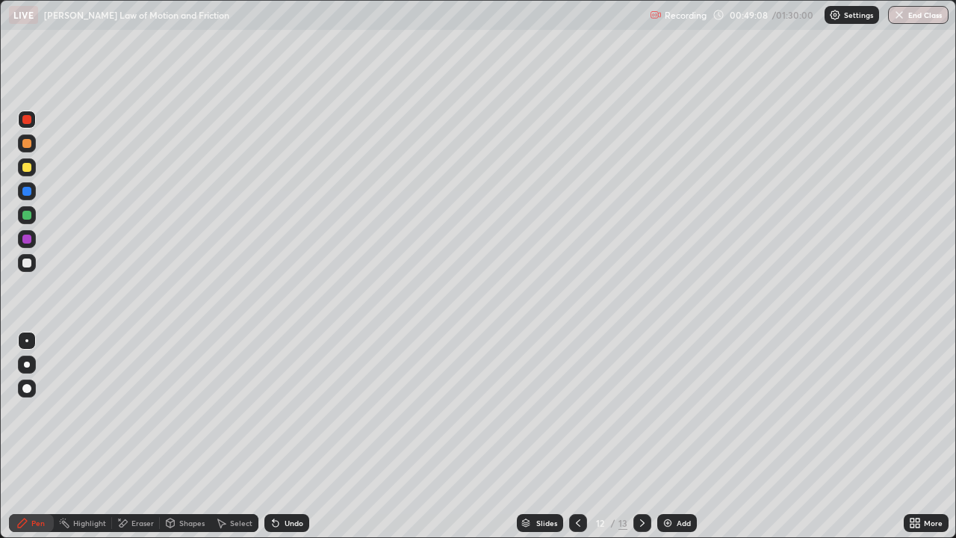
click at [298, 436] on div "Undo" at bounding box center [294, 522] width 19 height 7
click at [304, 436] on div "Undo" at bounding box center [286, 523] width 45 height 18
click at [305, 436] on div "Undo" at bounding box center [286, 523] width 45 height 18
click at [151, 436] on div "Eraser" at bounding box center [142, 522] width 22 height 7
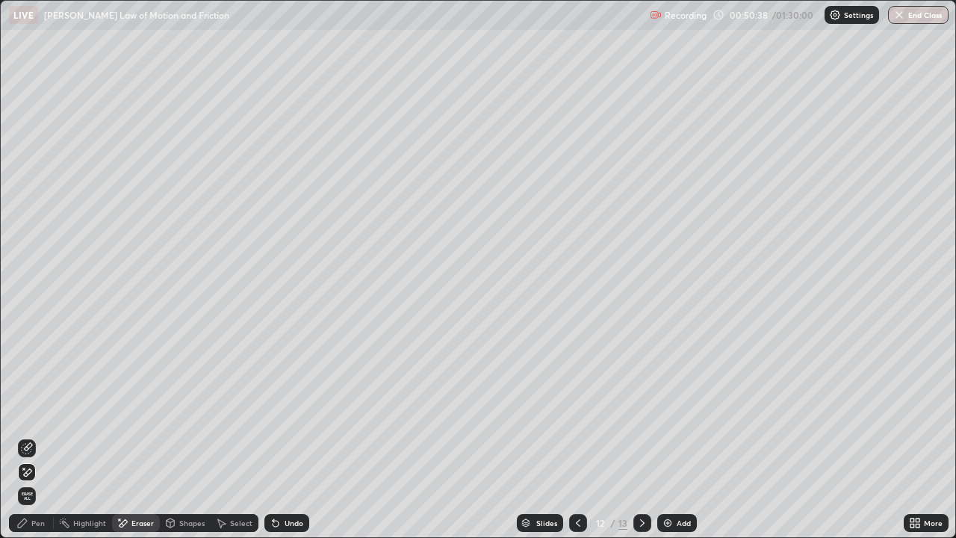
click at [282, 436] on div "Undo" at bounding box center [286, 523] width 45 height 18
click at [47, 436] on div "Pen" at bounding box center [31, 523] width 45 height 18
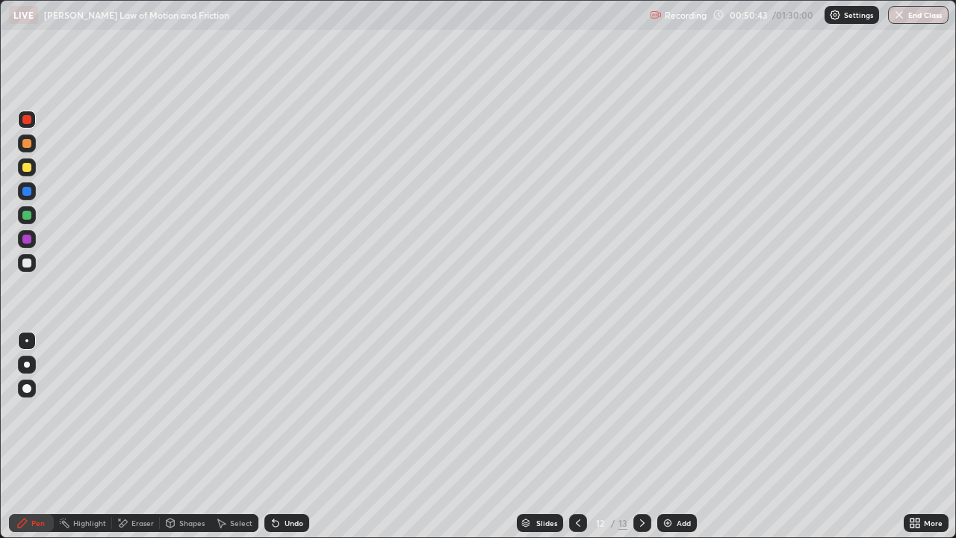
click at [34, 258] on div at bounding box center [27, 263] width 18 height 18
click at [273, 436] on icon at bounding box center [276, 524] width 6 height 6
click at [282, 436] on div "Undo" at bounding box center [286, 523] width 45 height 18
click at [293, 436] on div "Undo" at bounding box center [294, 522] width 19 height 7
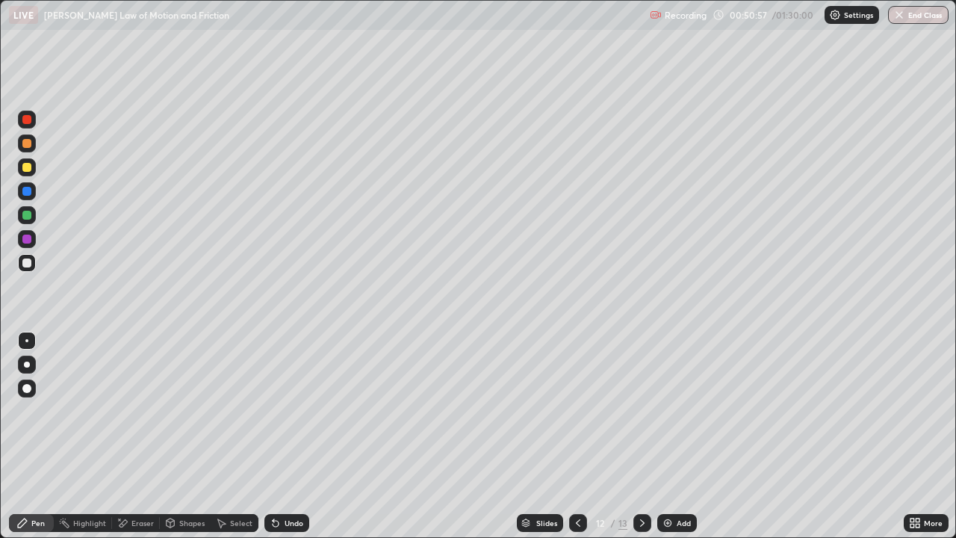
click at [142, 436] on div "Eraser" at bounding box center [142, 522] width 22 height 7
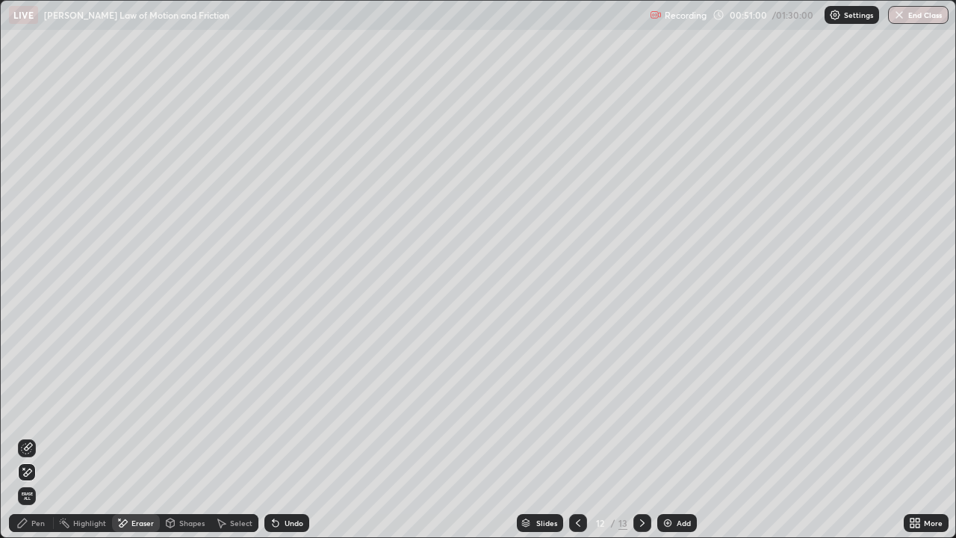
click at [28, 436] on div "Pen" at bounding box center [31, 523] width 45 height 18
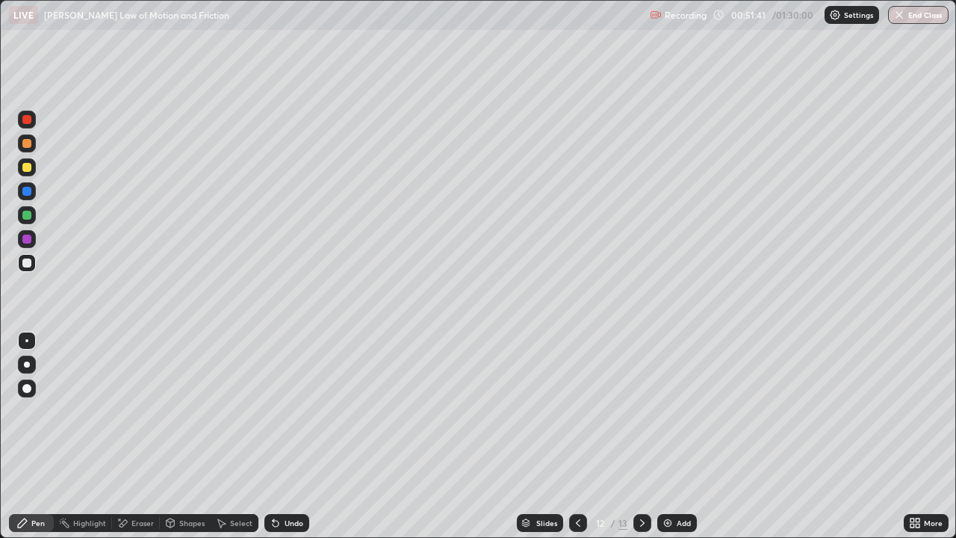
click at [639, 436] on icon at bounding box center [642, 523] width 12 height 12
click at [578, 436] on icon at bounding box center [578, 523] width 12 height 12
click at [641, 436] on icon at bounding box center [642, 523] width 12 height 12
click at [30, 195] on div at bounding box center [26, 191] width 9 height 9
click at [293, 436] on div "Undo" at bounding box center [294, 522] width 19 height 7
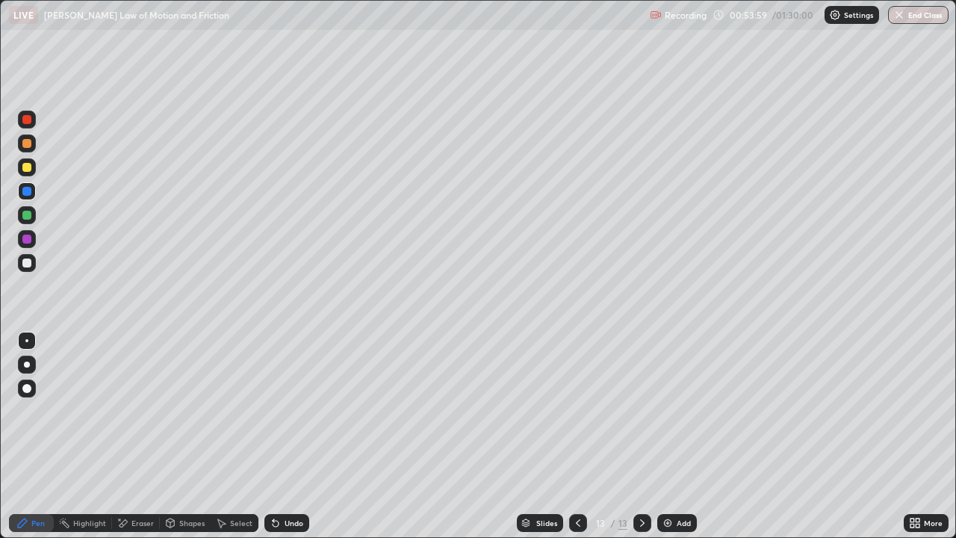
click at [143, 436] on div "Eraser" at bounding box center [142, 522] width 22 height 7
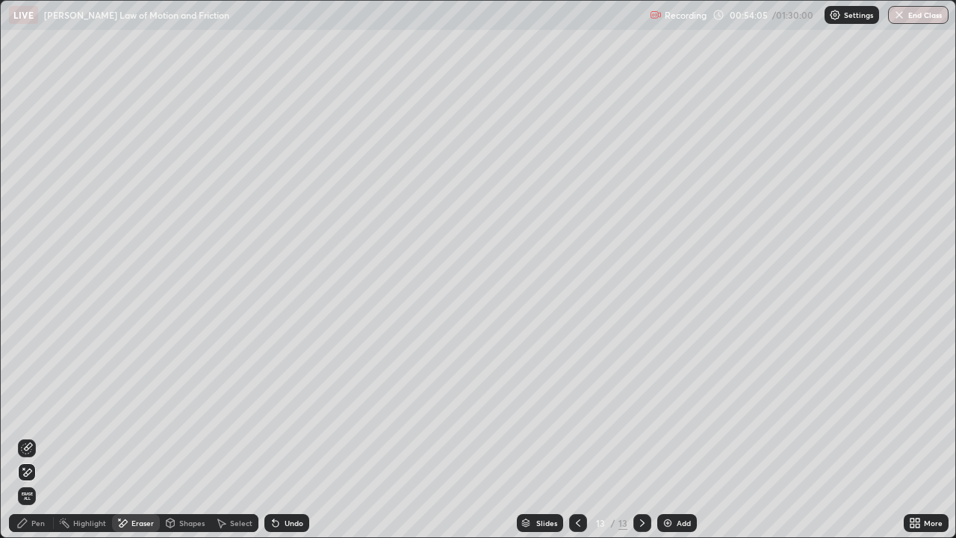
click at [49, 436] on div "Pen" at bounding box center [31, 523] width 45 height 18
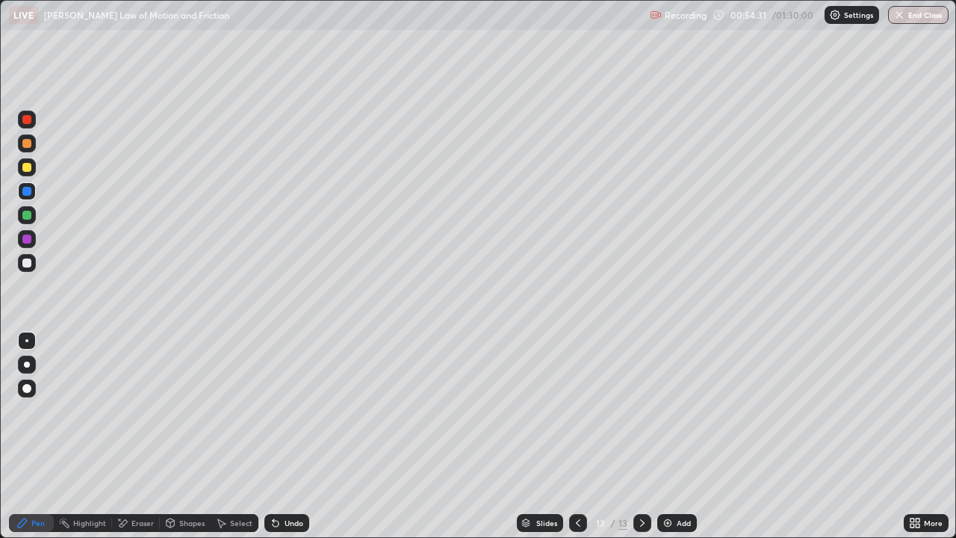
click at [28, 267] on div at bounding box center [26, 262] width 9 height 9
click at [658, 436] on div "Add" at bounding box center [677, 523] width 40 height 18
click at [662, 436] on img at bounding box center [668, 523] width 12 height 12
click at [577, 436] on icon at bounding box center [578, 523] width 12 height 12
click at [300, 436] on div "Undo" at bounding box center [294, 522] width 19 height 7
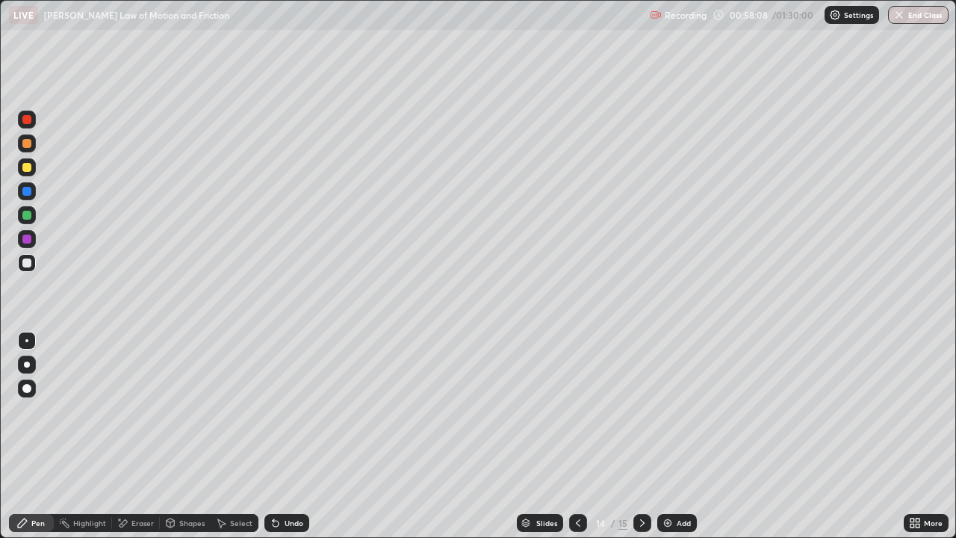
click at [299, 436] on div "Undo" at bounding box center [294, 522] width 19 height 7
click at [633, 436] on div at bounding box center [642, 523] width 18 height 18
click at [577, 436] on icon at bounding box center [578, 522] width 4 height 7
click at [670, 436] on img at bounding box center [668, 523] width 12 height 12
click at [669, 436] on img at bounding box center [668, 523] width 12 height 12
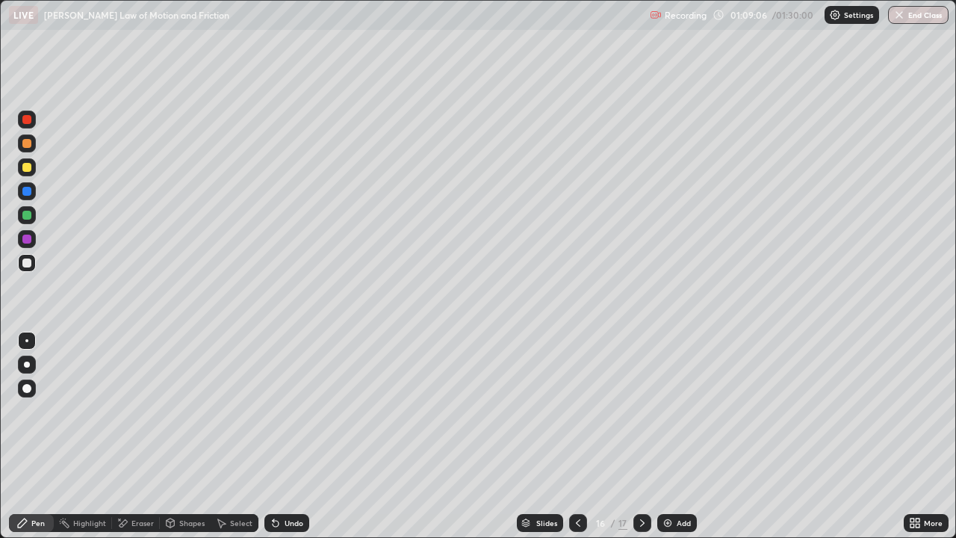
click at [578, 436] on icon at bounding box center [578, 522] width 4 height 7
click at [578, 436] on icon at bounding box center [578, 523] width 12 height 12
click at [669, 436] on img at bounding box center [668, 523] width 12 height 12
click at [34, 170] on div at bounding box center [27, 167] width 18 height 18
click at [294, 436] on div "Undo" at bounding box center [294, 522] width 19 height 7
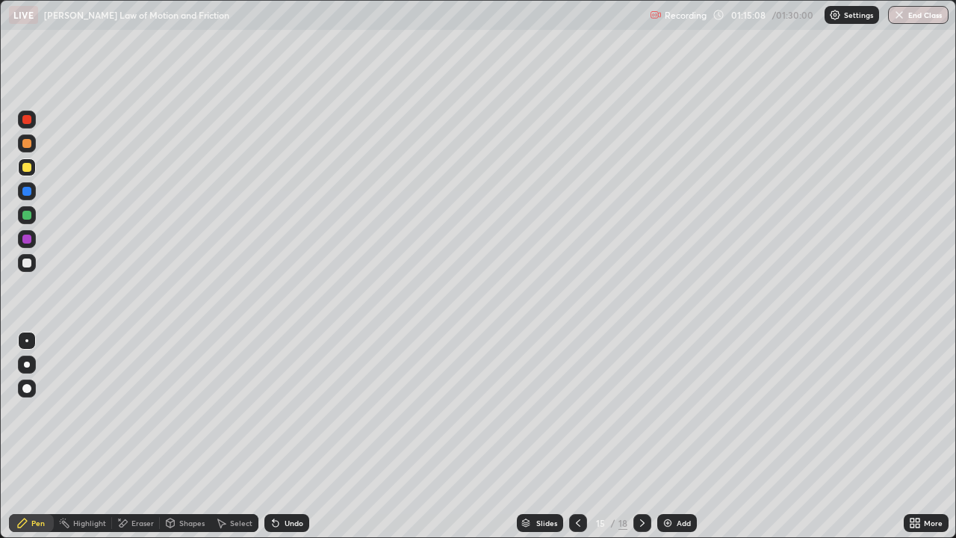
click at [294, 436] on div "Undo" at bounding box center [294, 522] width 19 height 7
click at [684, 436] on div "Add" at bounding box center [684, 522] width 14 height 7
click at [584, 436] on div at bounding box center [578, 523] width 18 height 18
click at [640, 436] on icon at bounding box center [642, 522] width 4 height 7
click at [639, 436] on icon at bounding box center [642, 523] width 12 height 12
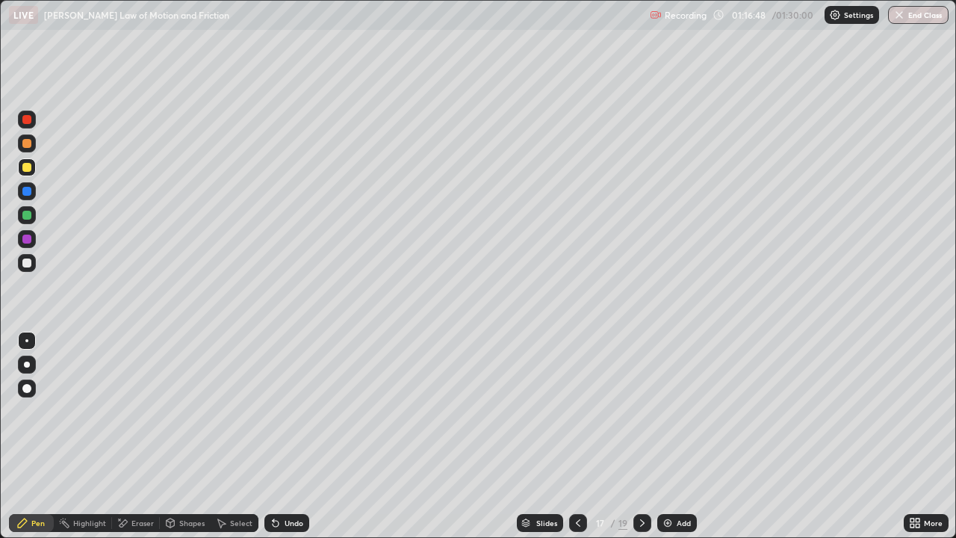
click at [35, 262] on div at bounding box center [27, 263] width 18 height 18
click at [33, 173] on div at bounding box center [27, 167] width 18 height 18
click at [283, 436] on div "Undo" at bounding box center [286, 523] width 45 height 18
click at [287, 436] on div "Undo" at bounding box center [286, 523] width 45 height 18
click at [32, 217] on div at bounding box center [27, 215] width 18 height 18
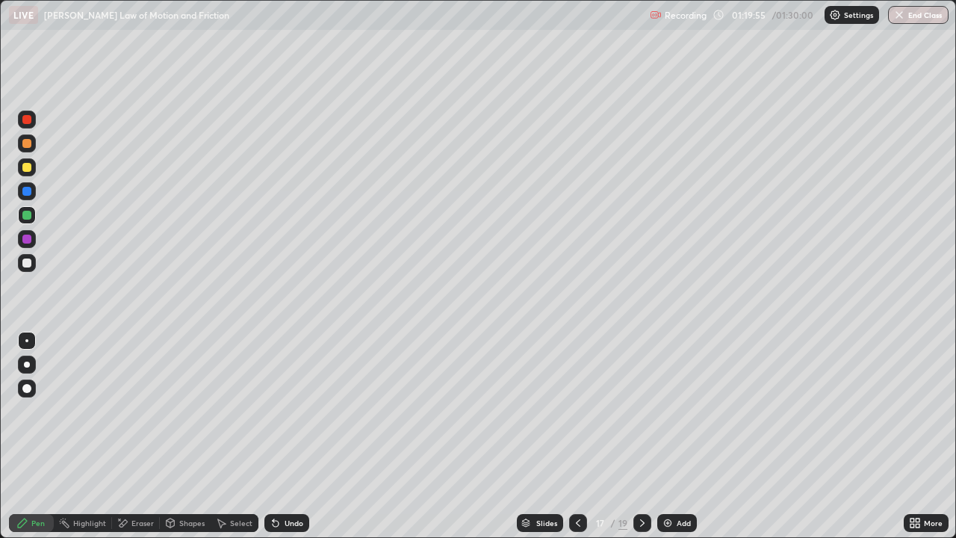
click at [677, 436] on div "Add" at bounding box center [684, 522] width 14 height 7
click at [642, 436] on icon at bounding box center [643, 523] width 12 height 12
click at [25, 267] on div at bounding box center [26, 262] width 9 height 9
click at [634, 436] on div at bounding box center [643, 523] width 18 height 18
click at [642, 436] on icon at bounding box center [643, 523] width 12 height 12
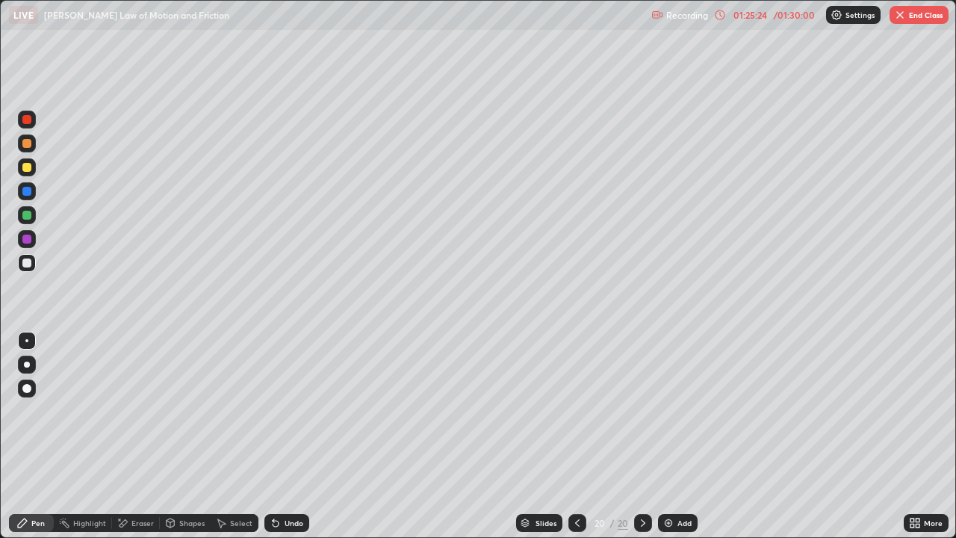
click at [672, 436] on img at bounding box center [669, 523] width 12 height 12
click at [28, 167] on div at bounding box center [26, 167] width 9 height 9
click at [669, 436] on img at bounding box center [668, 523] width 12 height 12
click at [909, 21] on button "End Class" at bounding box center [919, 15] width 59 height 18
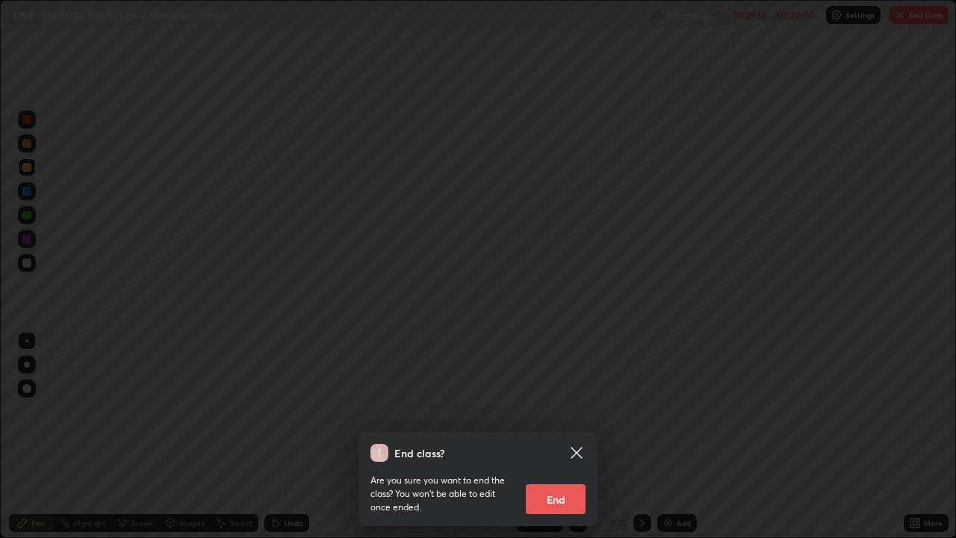
click at [542, 436] on button "End" at bounding box center [556, 499] width 60 height 30
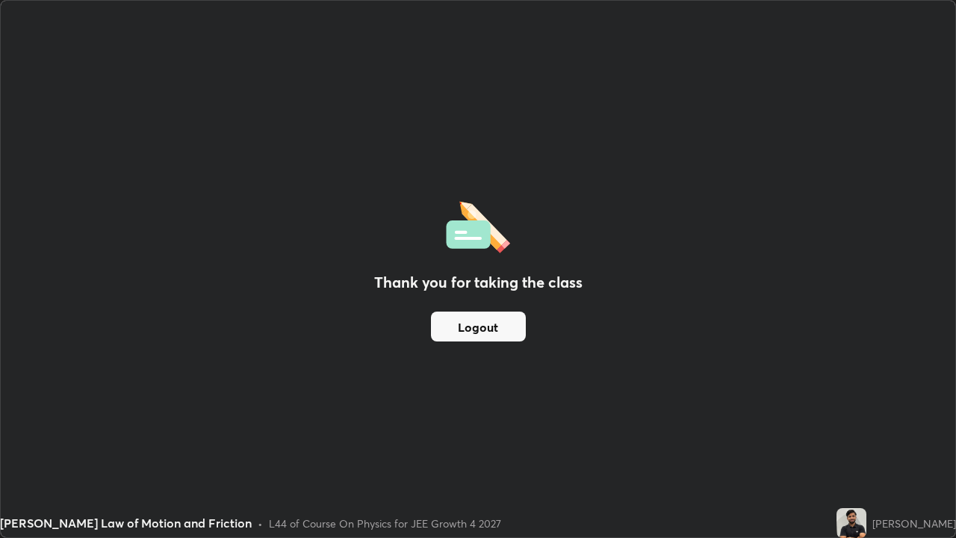
click at [480, 338] on button "Logout" at bounding box center [478, 327] width 95 height 30
click at [474, 338] on button "Logout" at bounding box center [478, 327] width 95 height 30
